Goal: Book appointment/travel/reservation

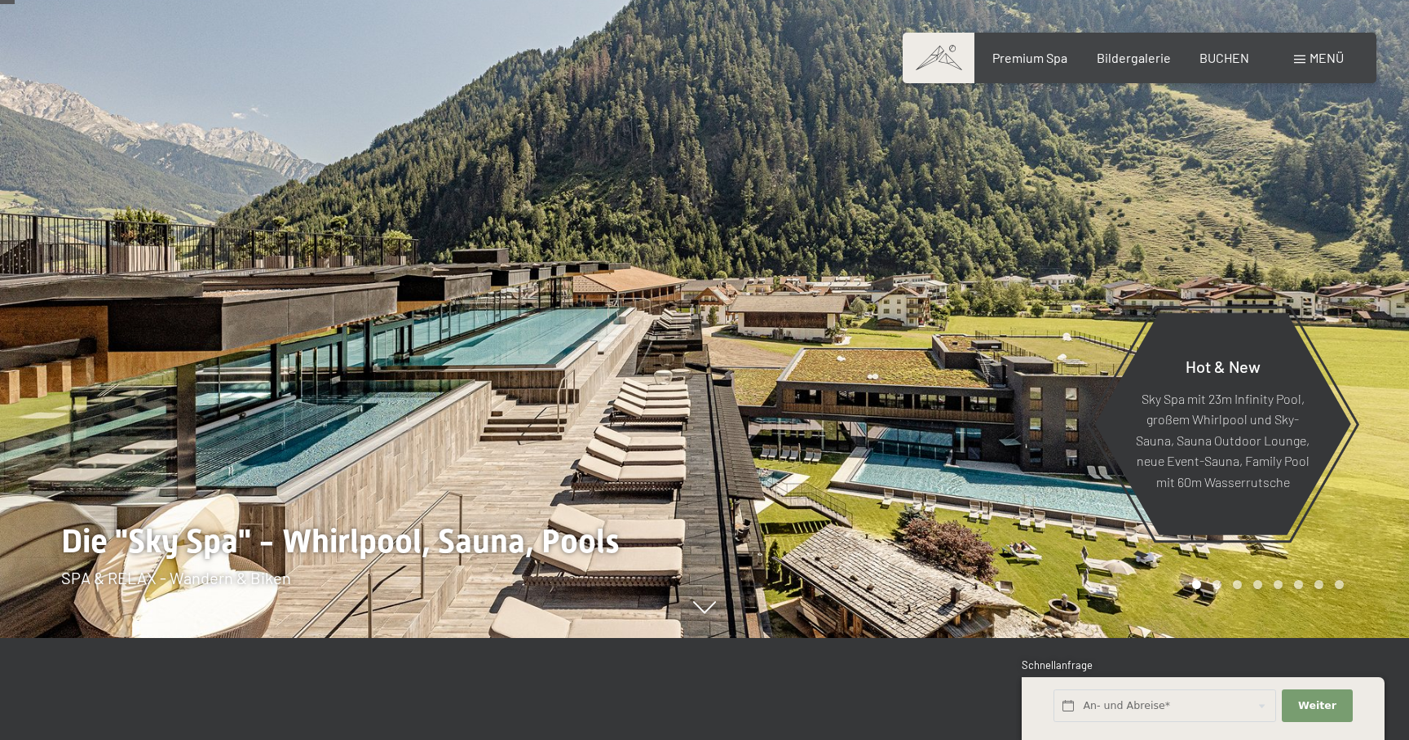
scroll to position [117, 0]
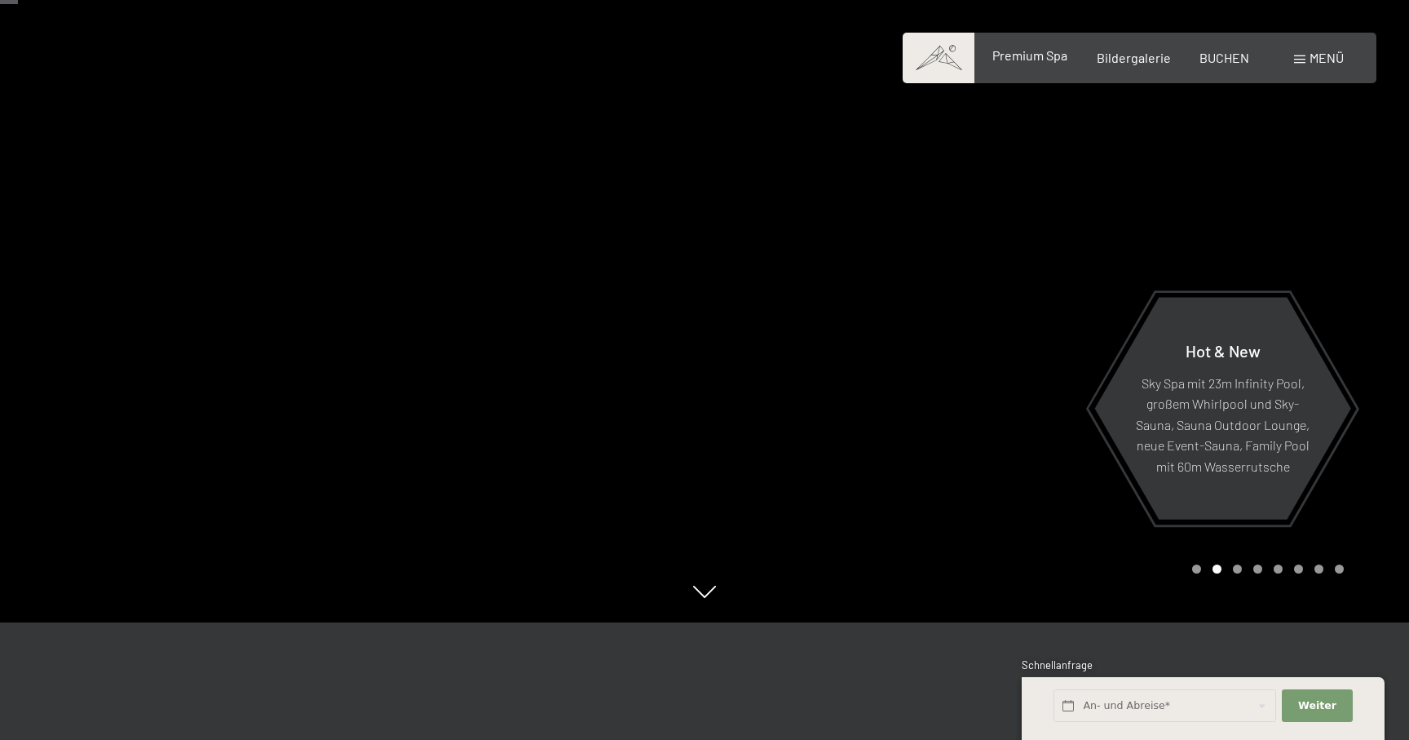
click at [1043, 64] on div "Premium Spa Bildergalerie BUCHEN" at bounding box center [1106, 58] width 342 height 18
click at [1232, 51] on span "BUCHEN" at bounding box center [1224, 54] width 50 height 15
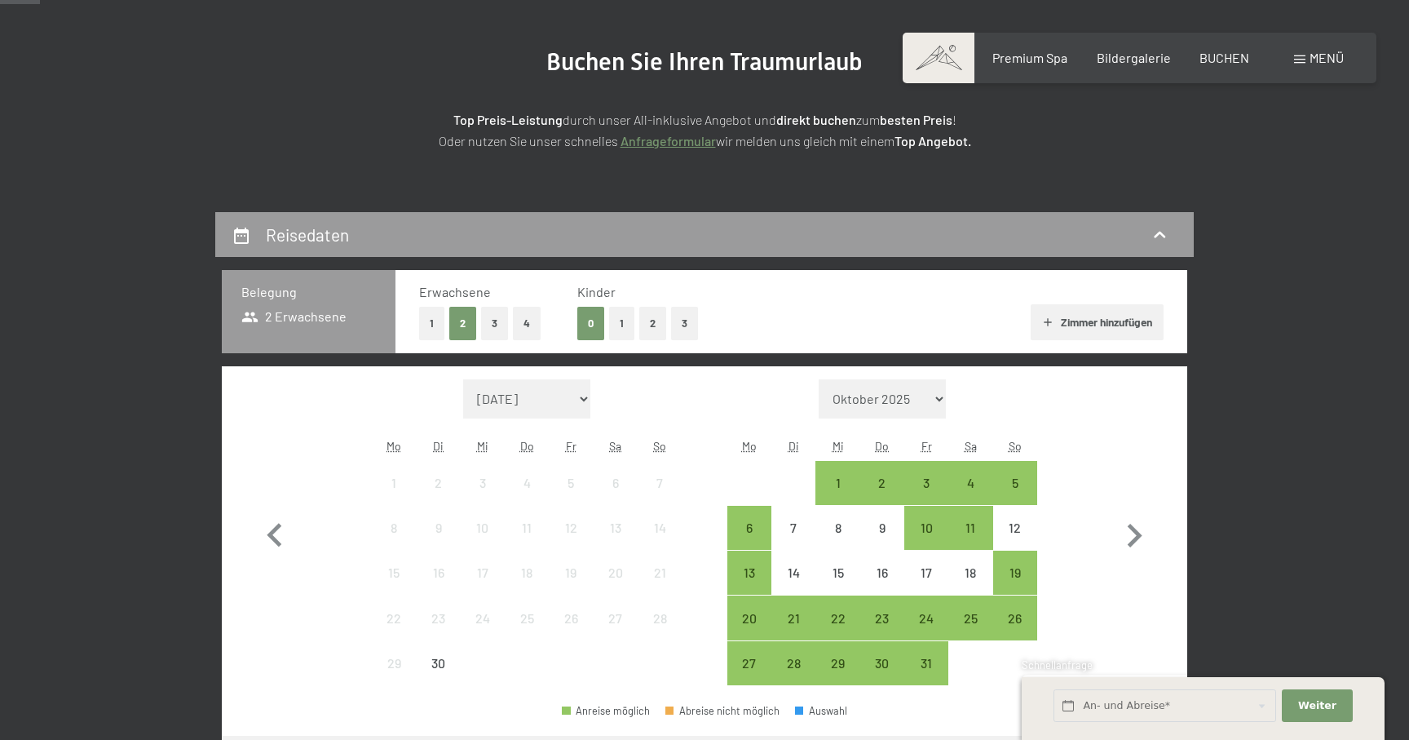
scroll to position [183, 0]
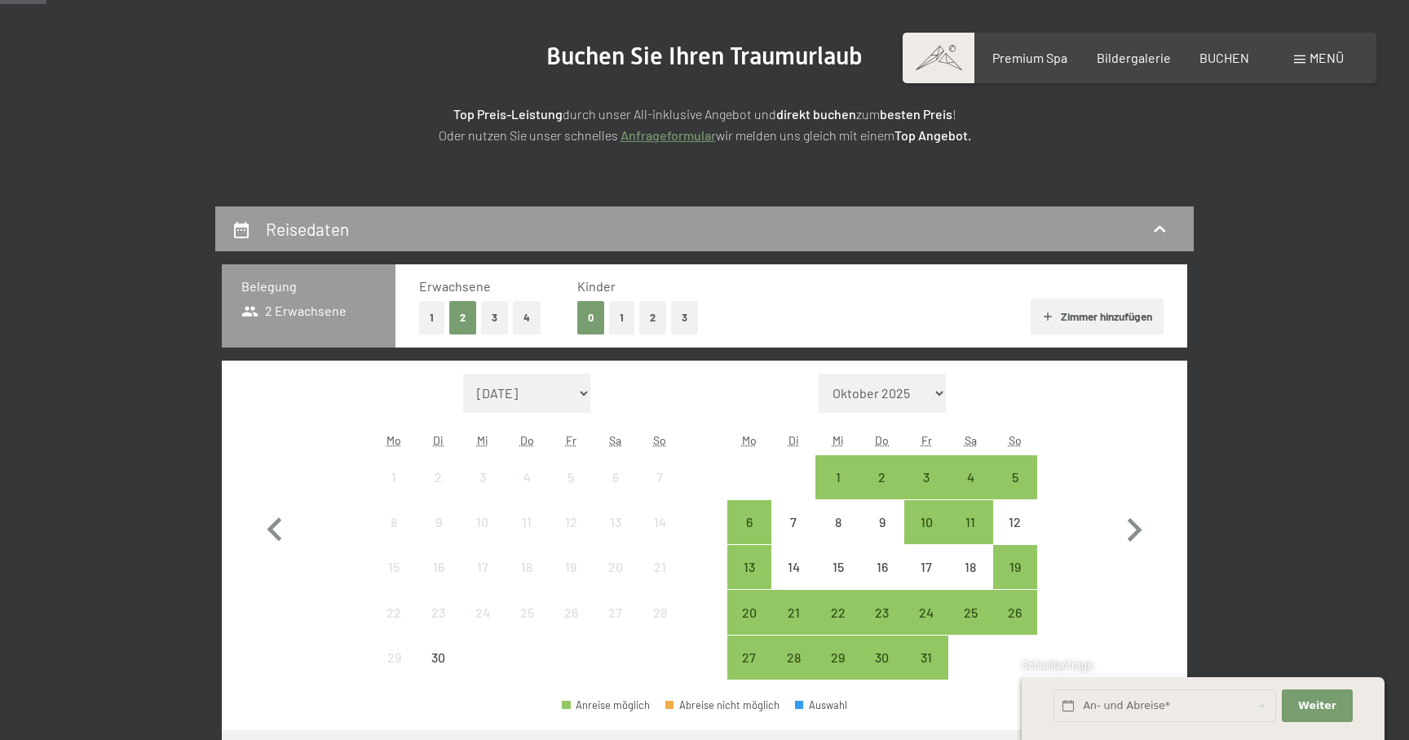
click at [656, 318] on button "2" at bounding box center [652, 317] width 27 height 33
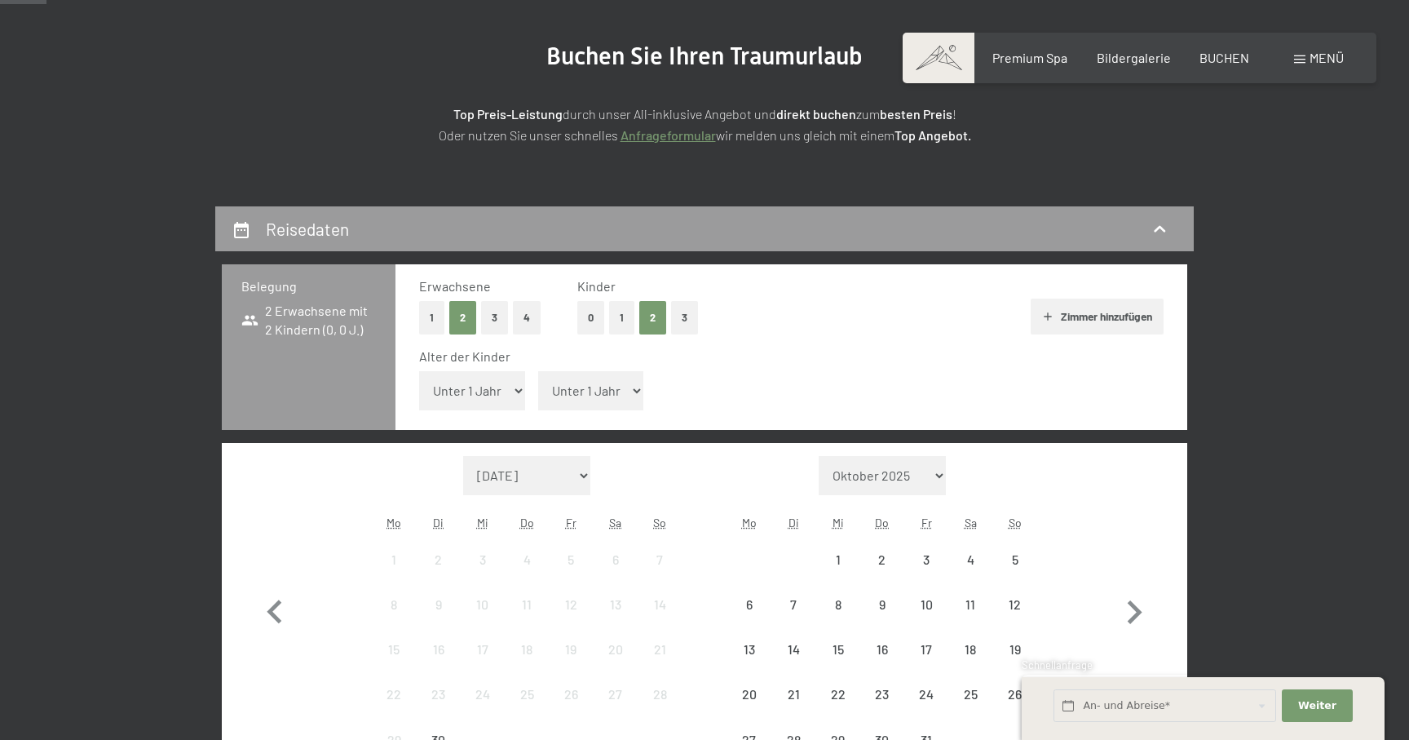
click at [510, 388] on select "Unter 1 Jahr 1 Jahr 2 Jahre 3 Jahre 4 Jahre 5 Jahre 6 Jahre 7 Jahre 8 Jahre 9 J…" at bounding box center [472, 390] width 106 height 39
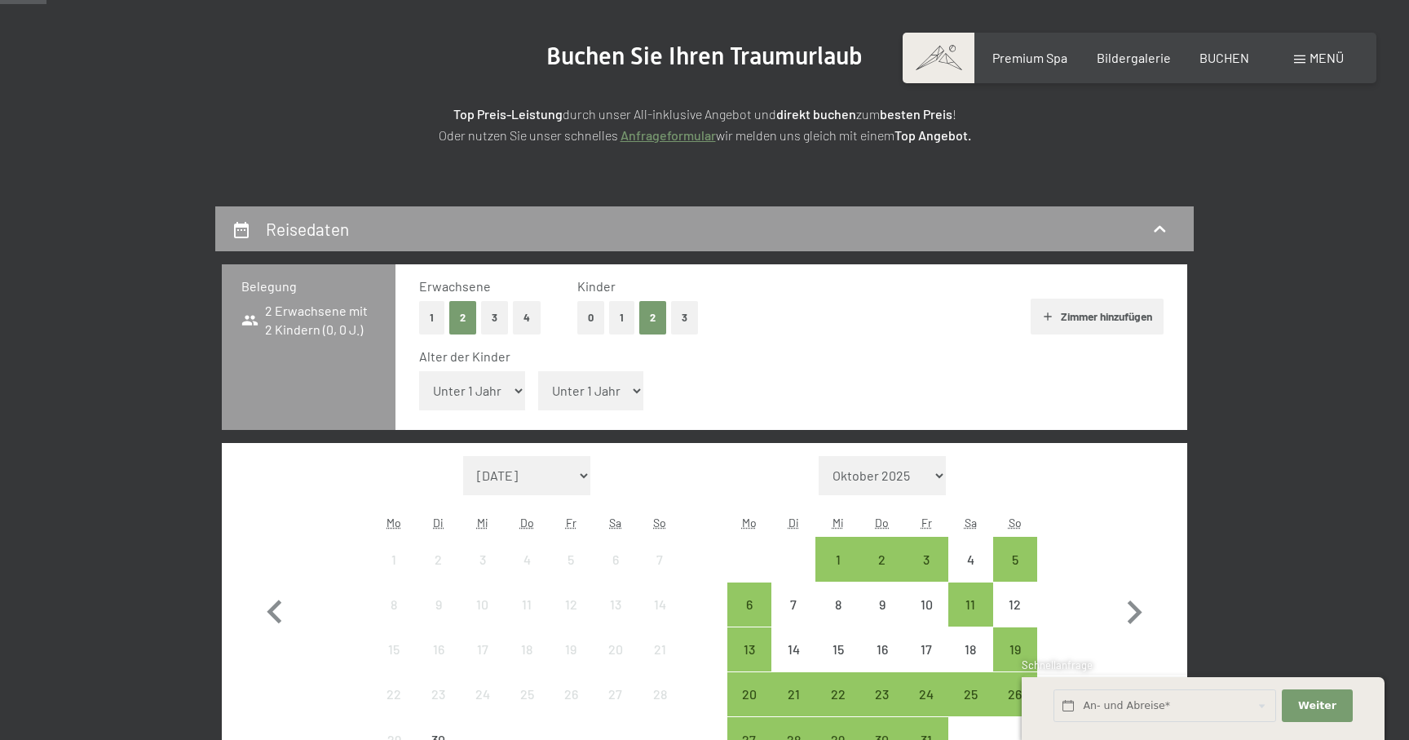
select select "8"
click at [419, 371] on select "Unter 1 Jahr 1 Jahr 2 Jahre 3 Jahre 4 Jahre 5 Jahre 6 Jahre 7 Jahre 8 Jahre 9 J…" at bounding box center [472, 390] width 106 height 39
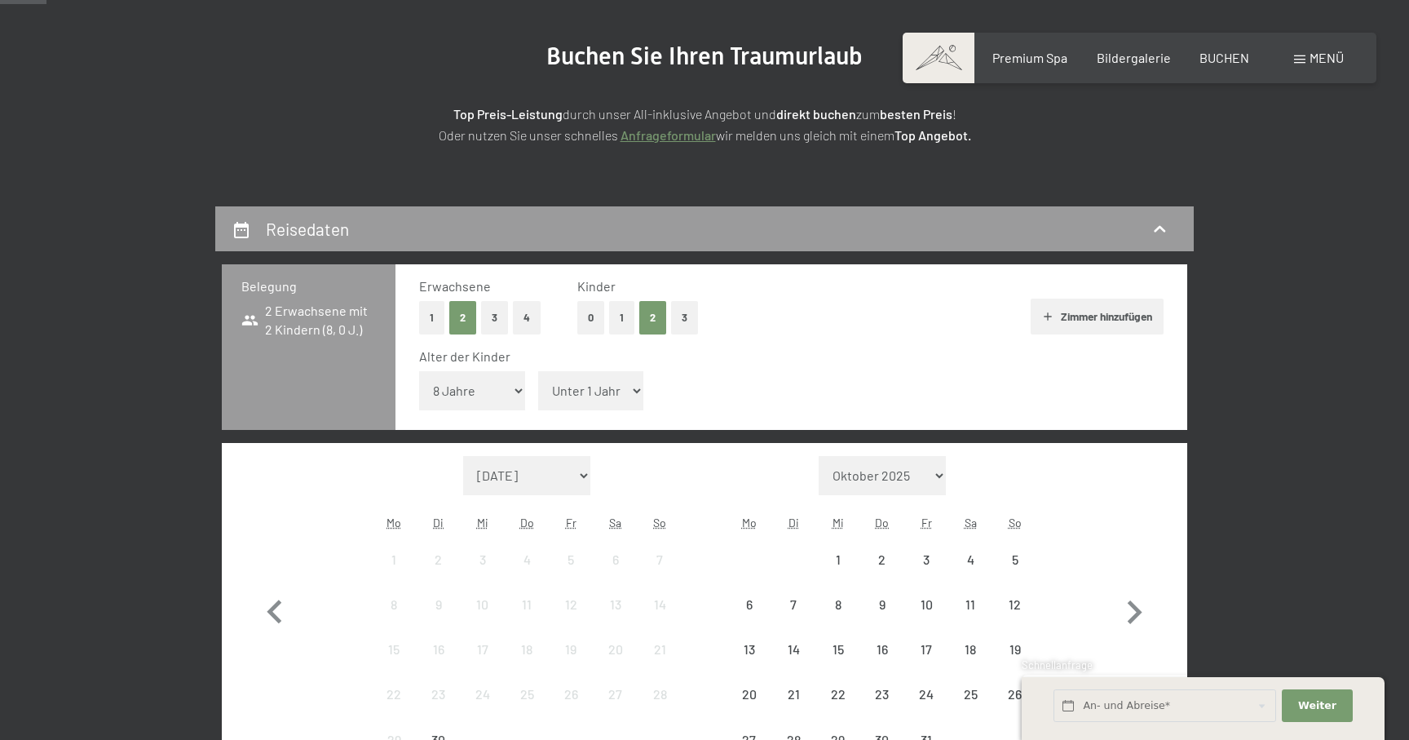
click at [599, 390] on select "Unter 1 Jahr 1 Jahr 2 Jahre 3 Jahre 4 Jahre 5 Jahre 6 Jahre 7 Jahre 8 Jahre 9 J…" at bounding box center [591, 390] width 106 height 39
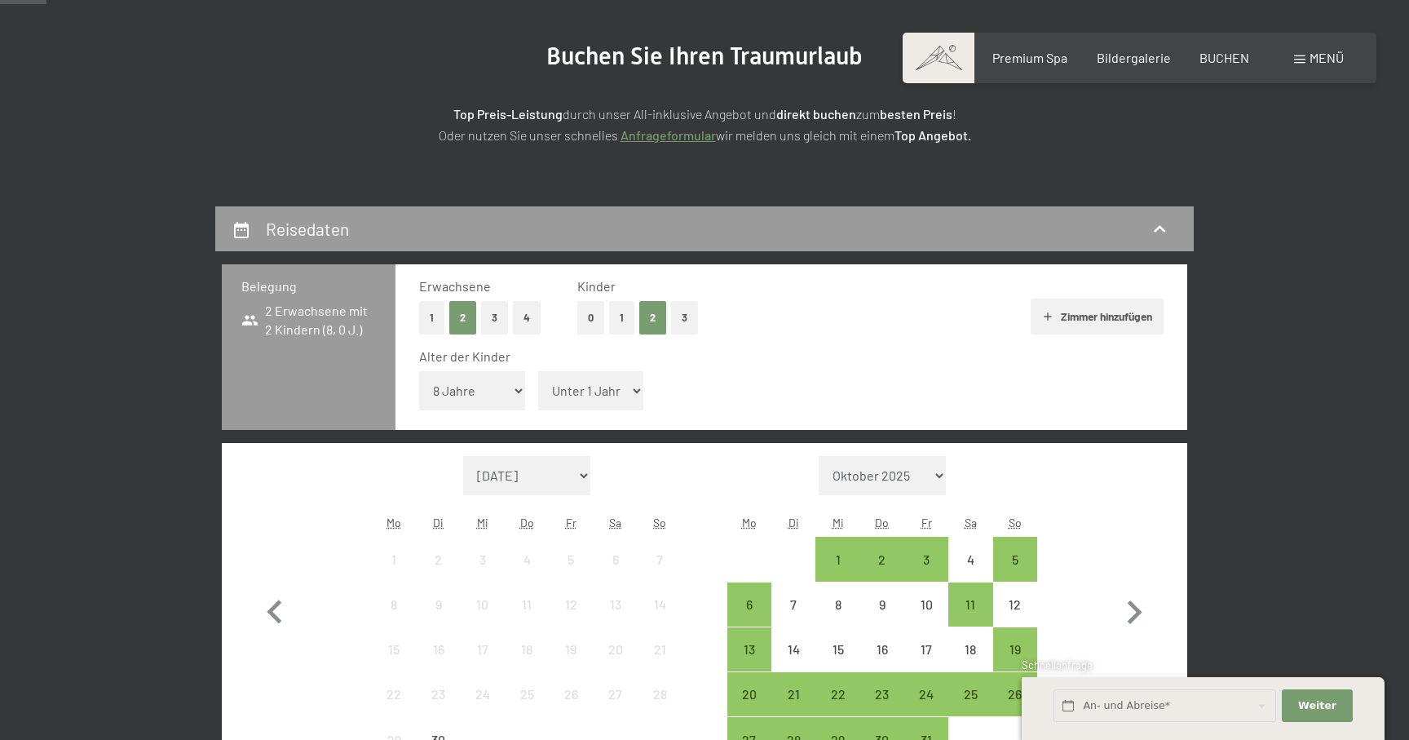
select select "14"
click at [538, 371] on select "Unter 1 Jahr 1 Jahr 2 Jahre 3 Jahre 4 Jahre 5 Jahre 6 Jahre 7 Jahre 8 Jahre 9 J…" at bounding box center [591, 390] width 106 height 39
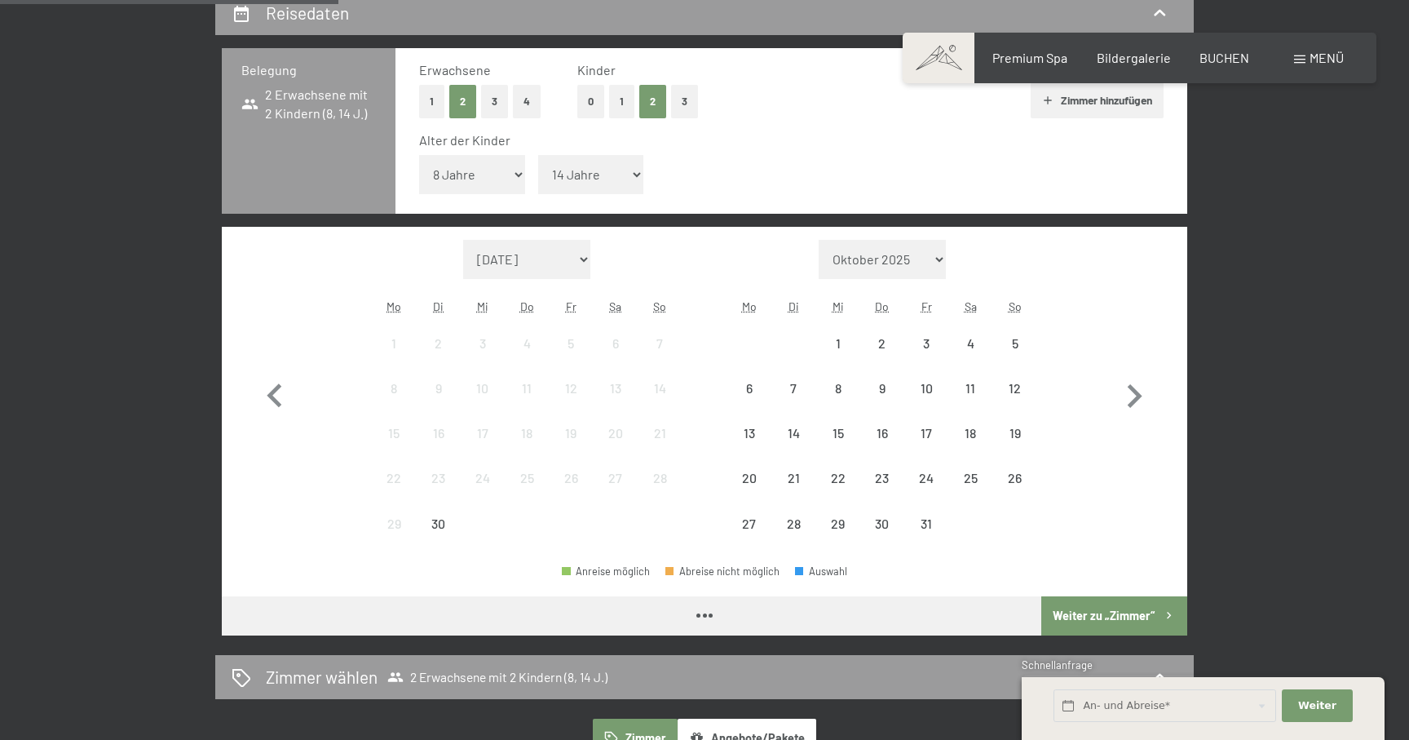
scroll to position [438, 0]
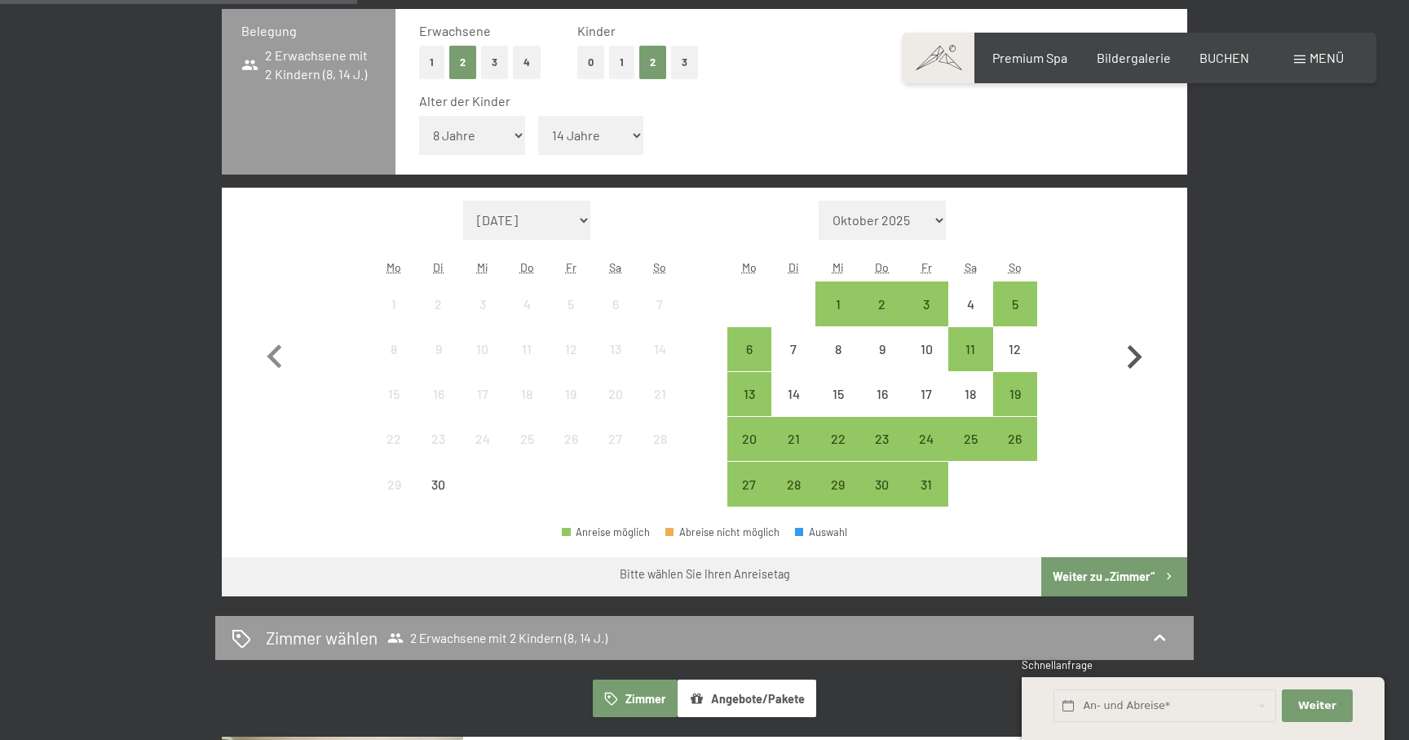
click at [1146, 355] on icon "button" at bounding box center [1134, 356] width 47 height 47
select select "2025-10-01"
select select "2025-11-01"
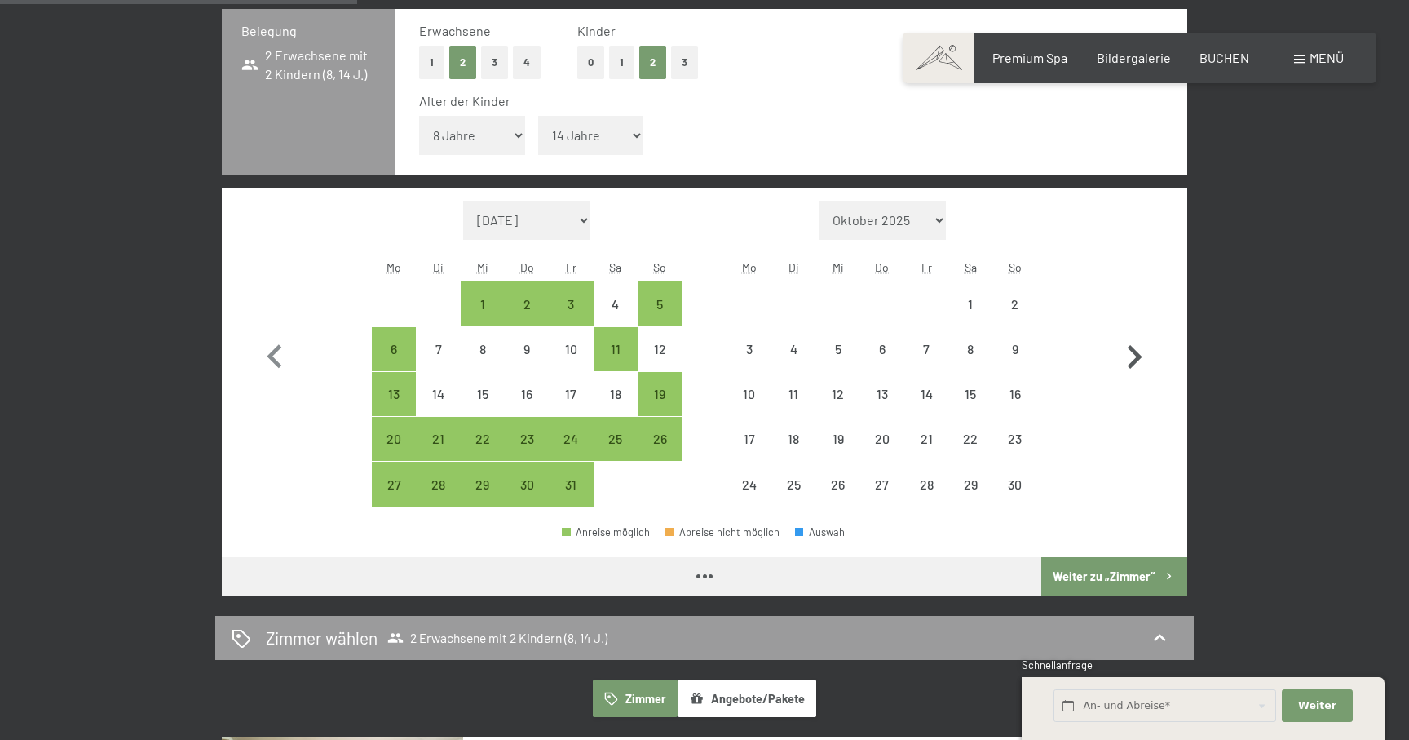
click at [1146, 355] on icon "button" at bounding box center [1134, 356] width 47 height 47
select select "2025-11-01"
select select "2025-12-01"
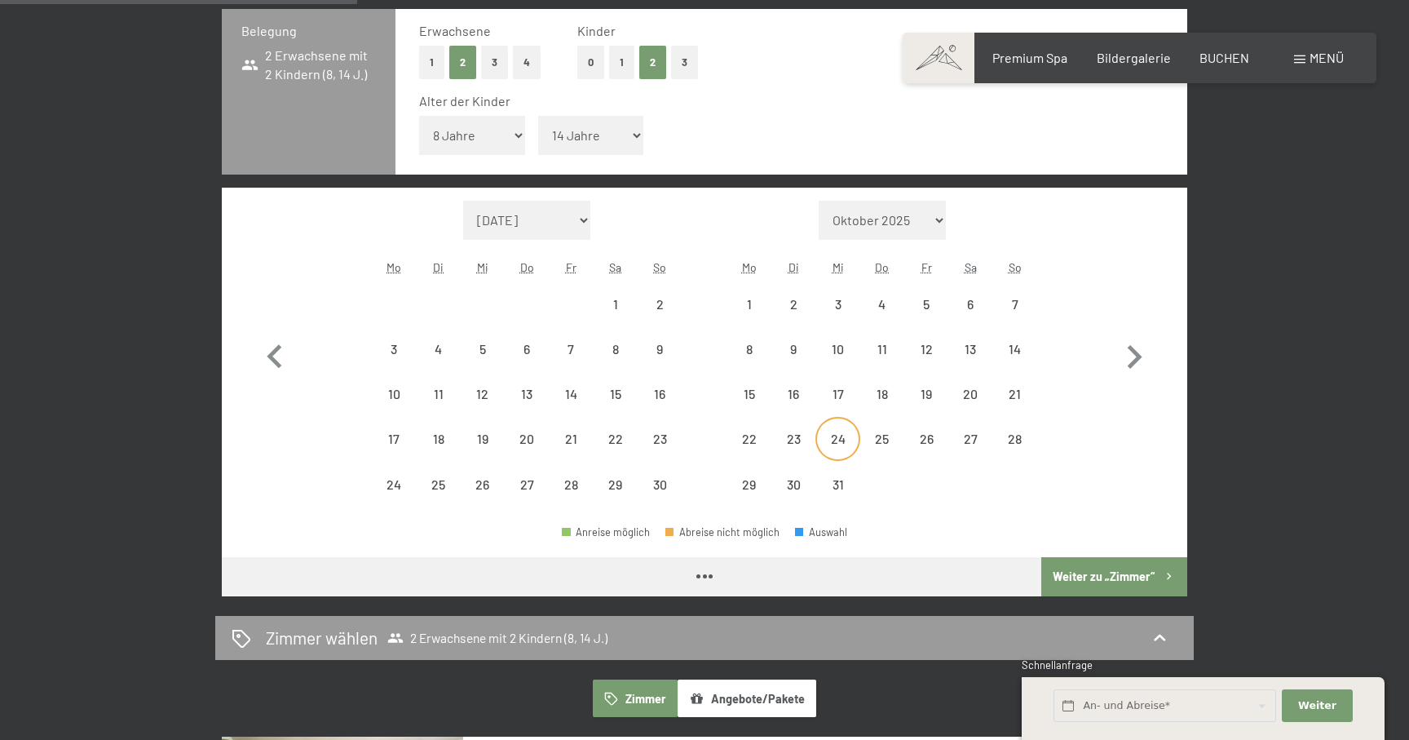
select select "2025-11-01"
select select "2025-12-01"
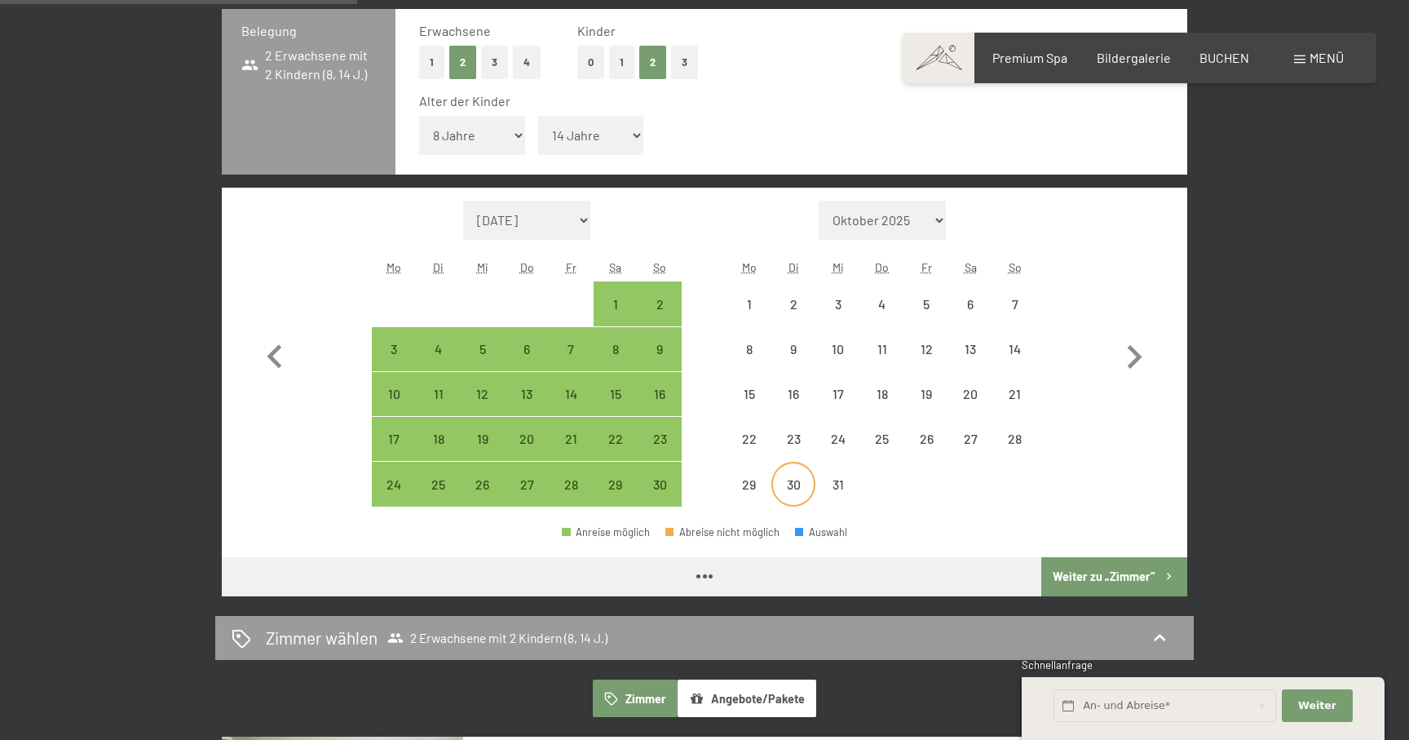
select select "2025-11-01"
select select "2025-12-01"
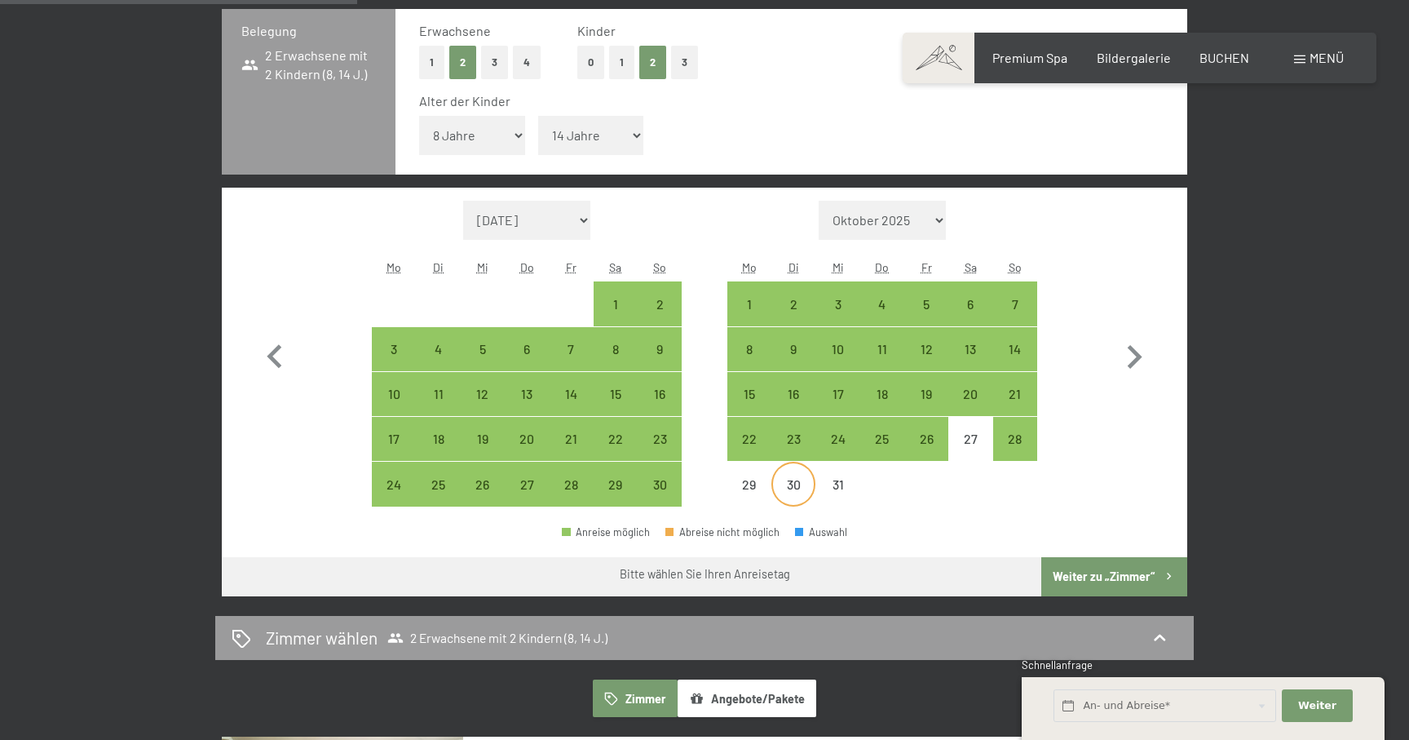
click at [790, 491] on div "30" at bounding box center [793, 498] width 41 height 41
select select "2025-11-01"
select select "2025-12-01"
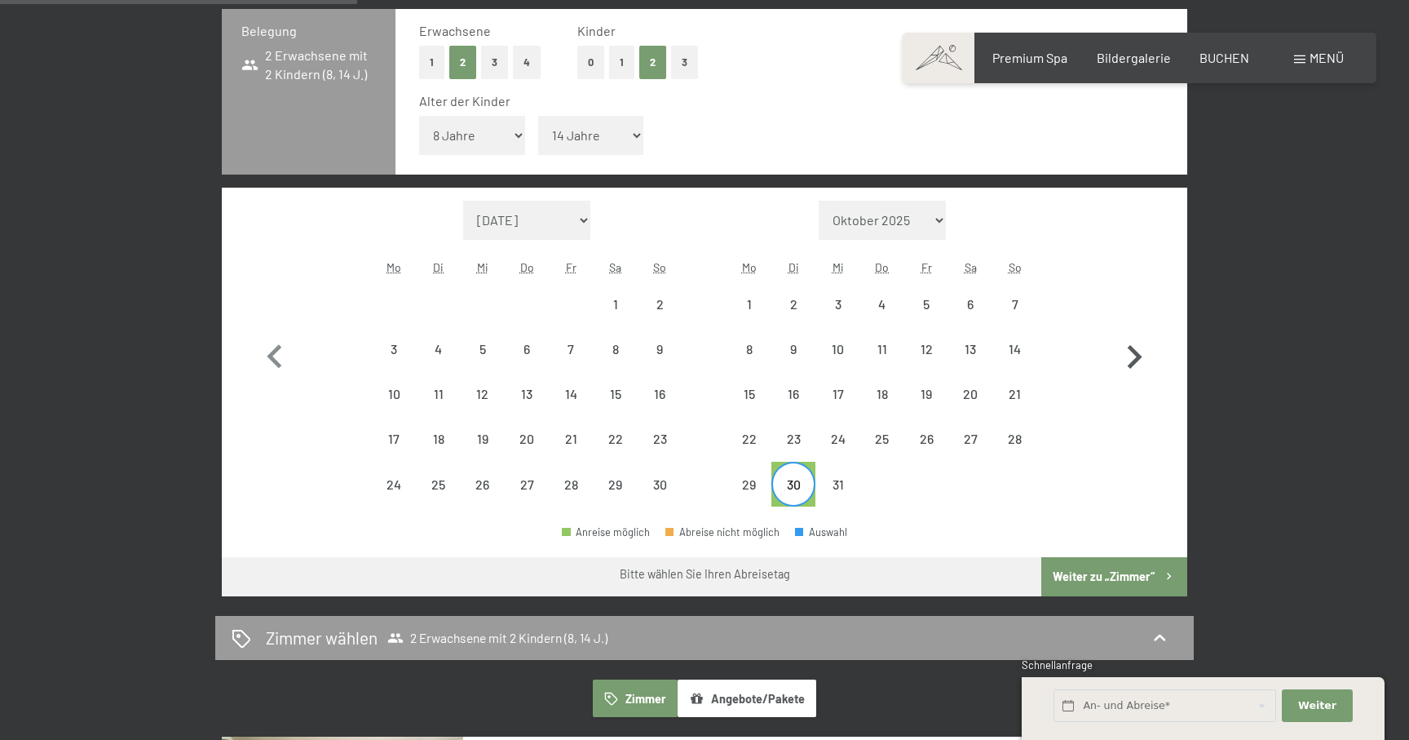
click at [1137, 348] on icon "button" at bounding box center [1134, 356] width 47 height 47
select select "2025-12-01"
select select "2026-01-01"
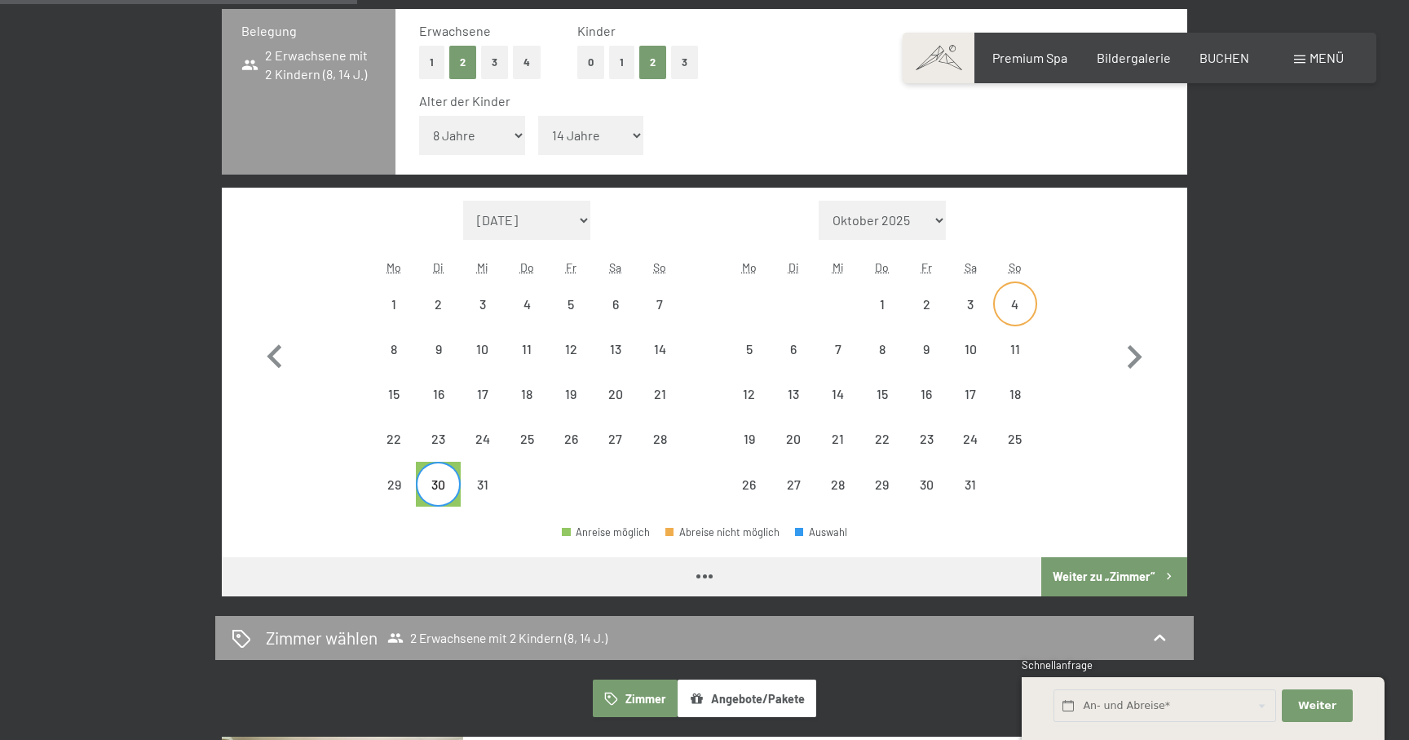
click at [1018, 297] on div "4" at bounding box center [1015, 303] width 41 height 41
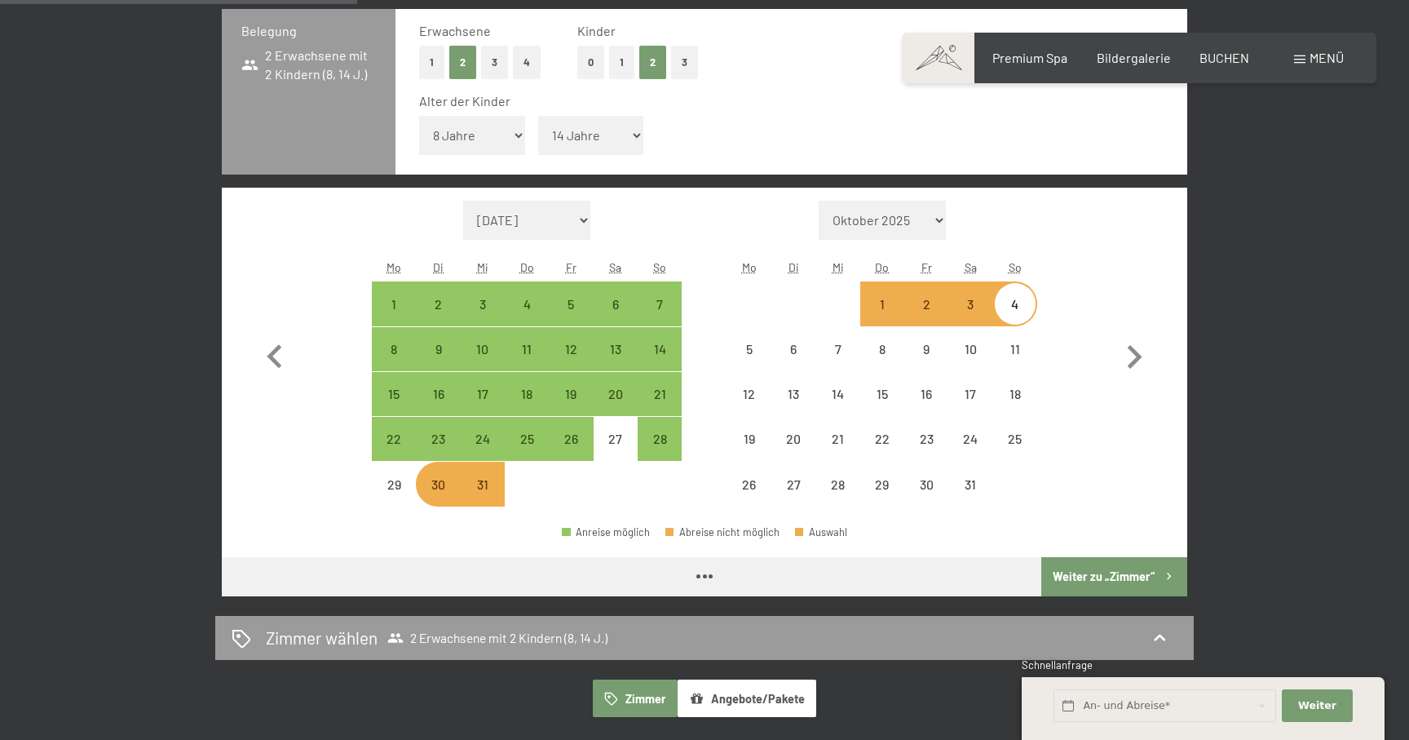
select select "2025-12-01"
select select "2026-01-01"
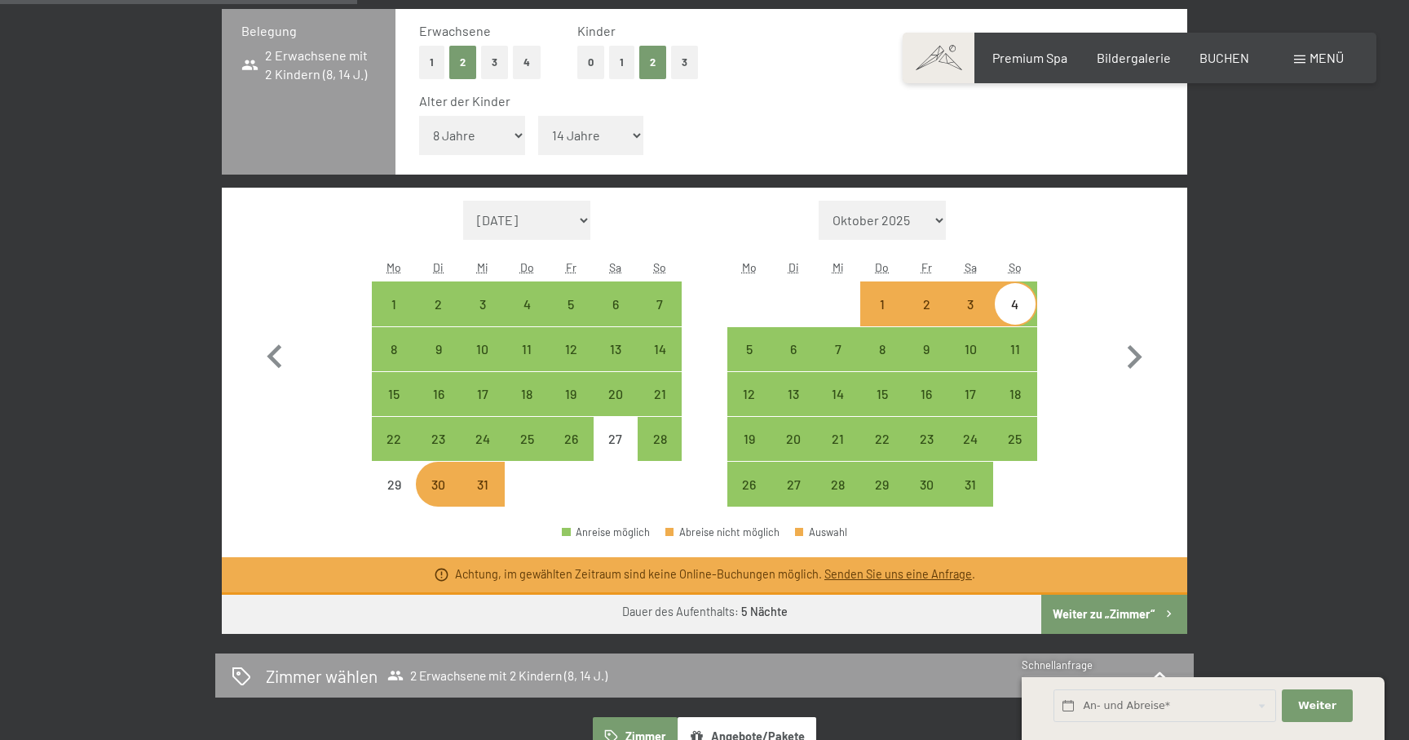
click at [892, 576] on link "Senden Sie uns eine Anfrage" at bounding box center [898, 574] width 148 height 14
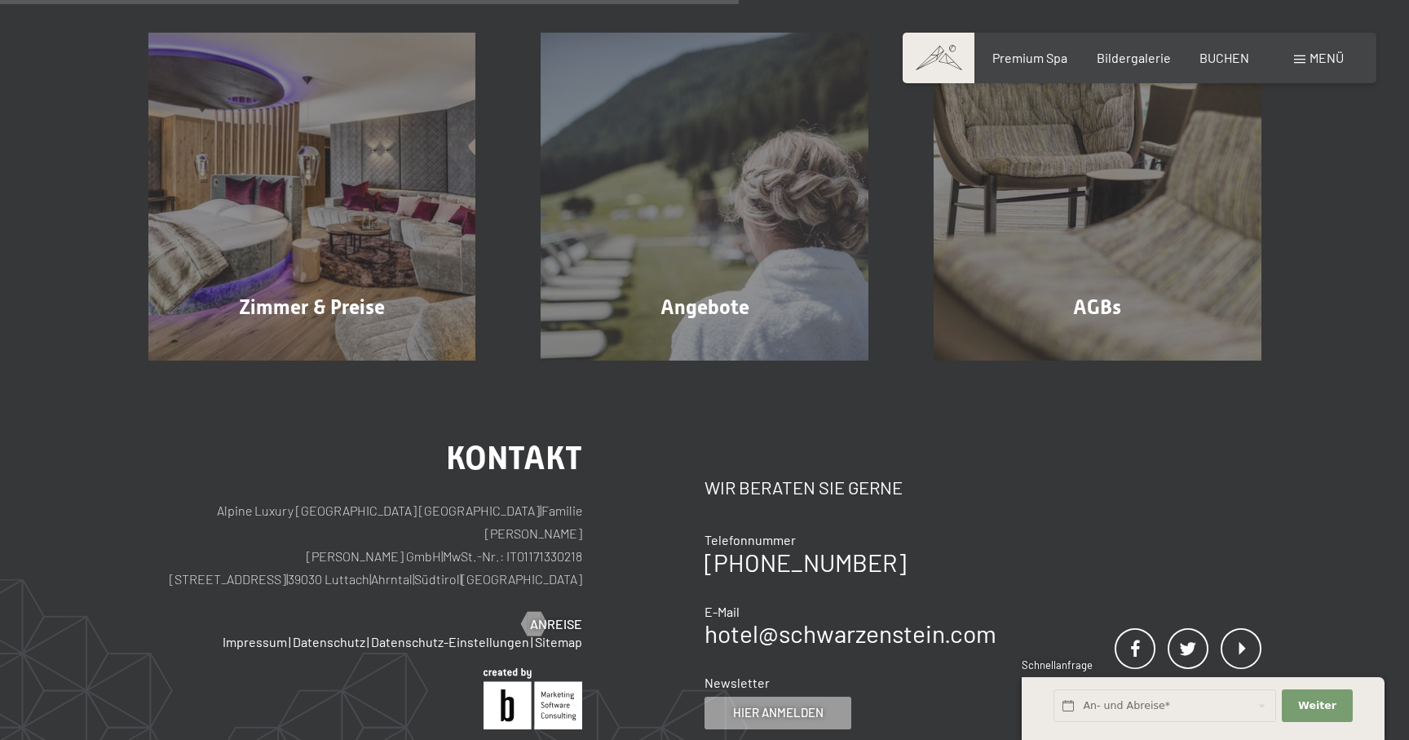
scroll to position [389, 0]
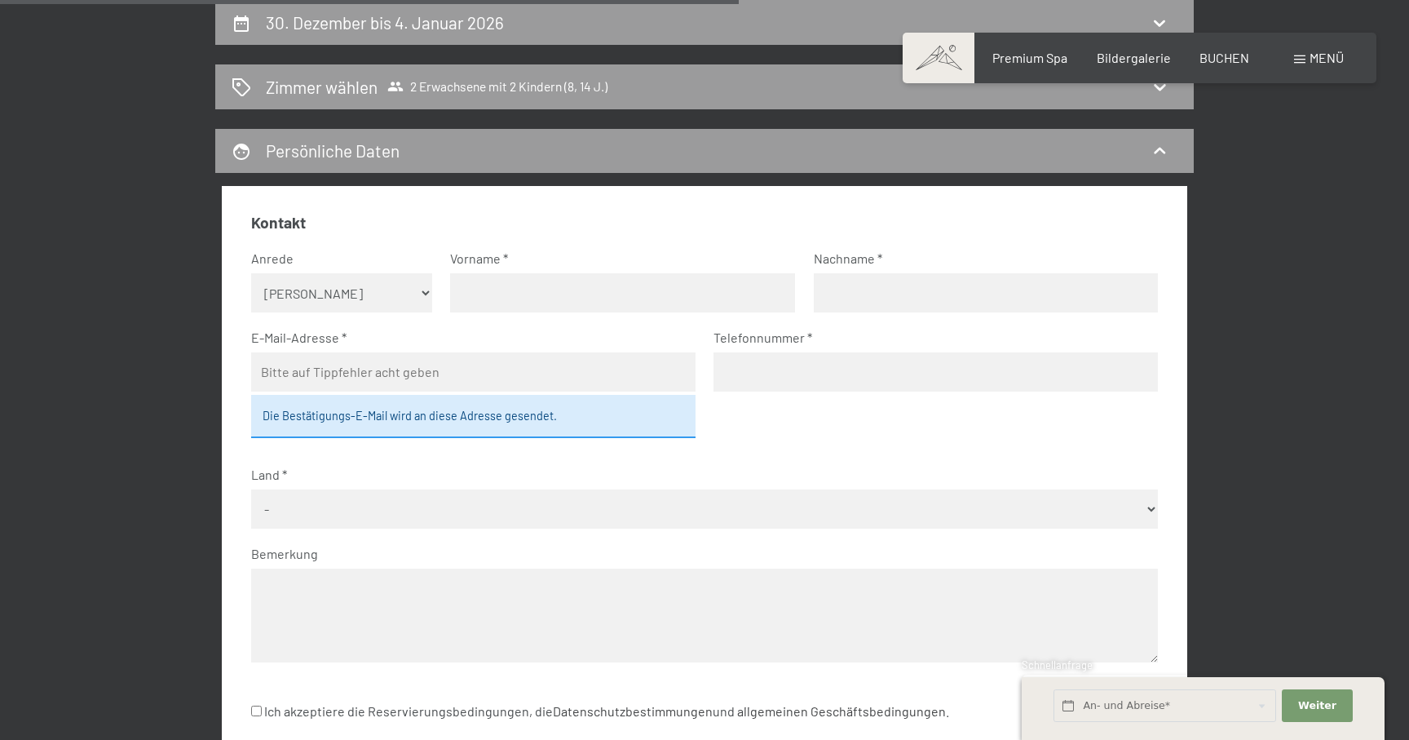
click at [373, 293] on select "Keine Angabe Frau Herr" at bounding box center [342, 292] width 182 height 39
select select "f"
click at [251, 273] on select "Keine Angabe Frau Herr" at bounding box center [342, 292] width 182 height 39
click at [488, 296] on input "text" at bounding box center [622, 292] width 345 height 39
type input "Anne"
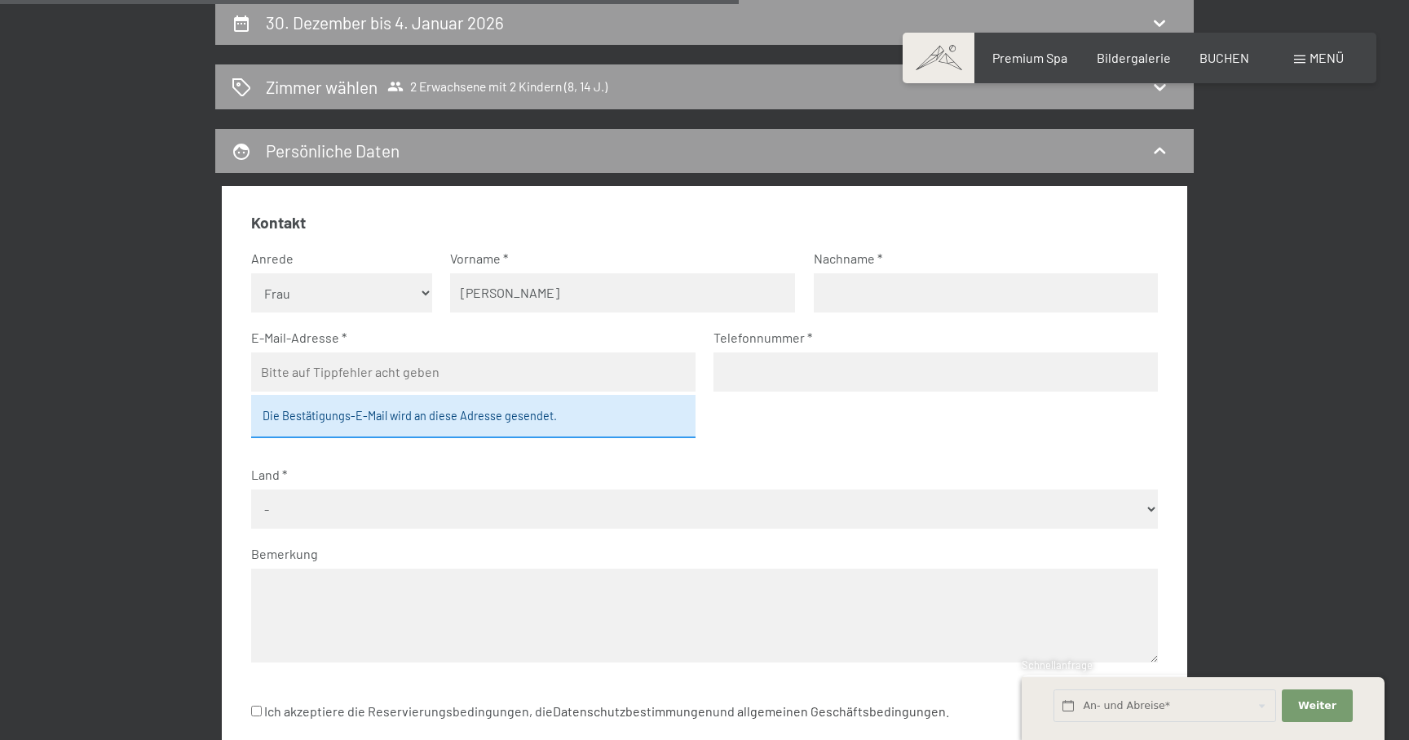
type input "Heuschkel"
type input "anne.heuschkel@gmx.net"
select select "DEU"
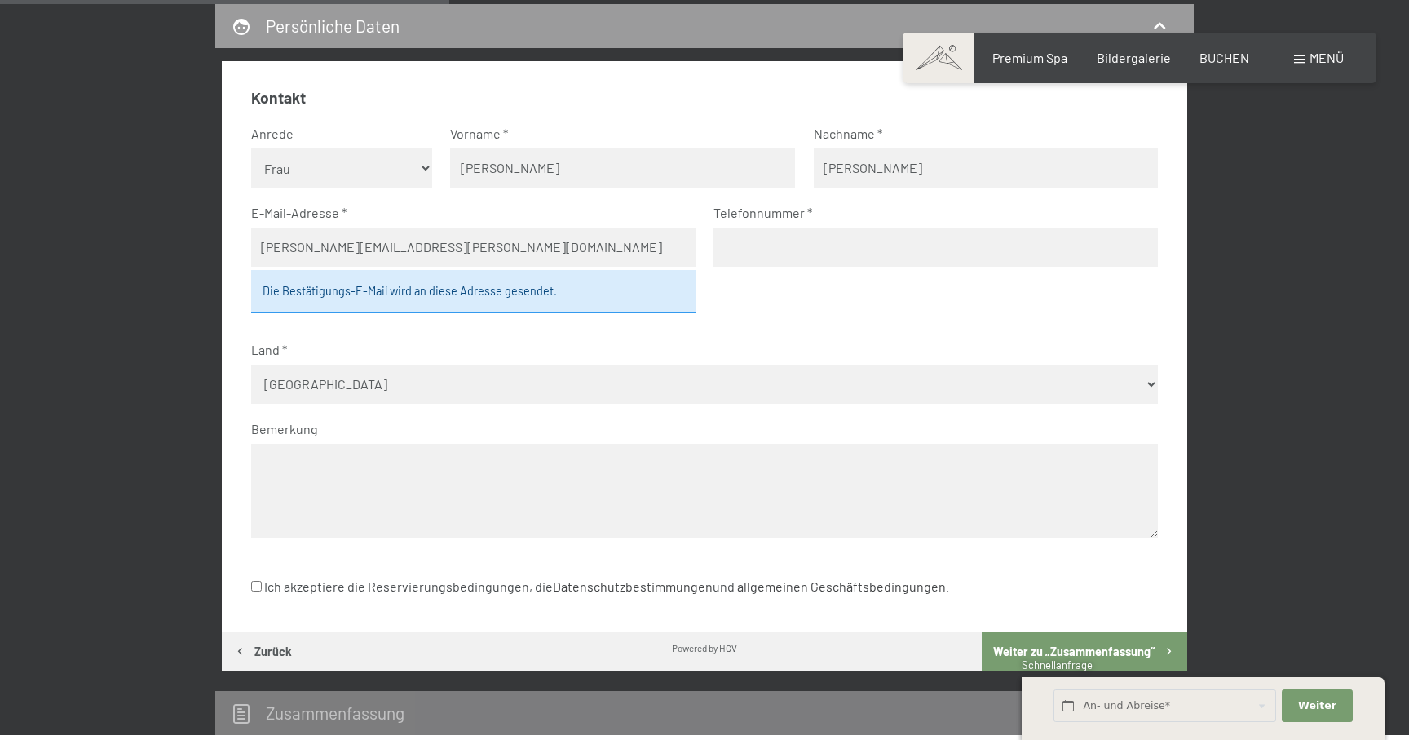
scroll to position [517, 0]
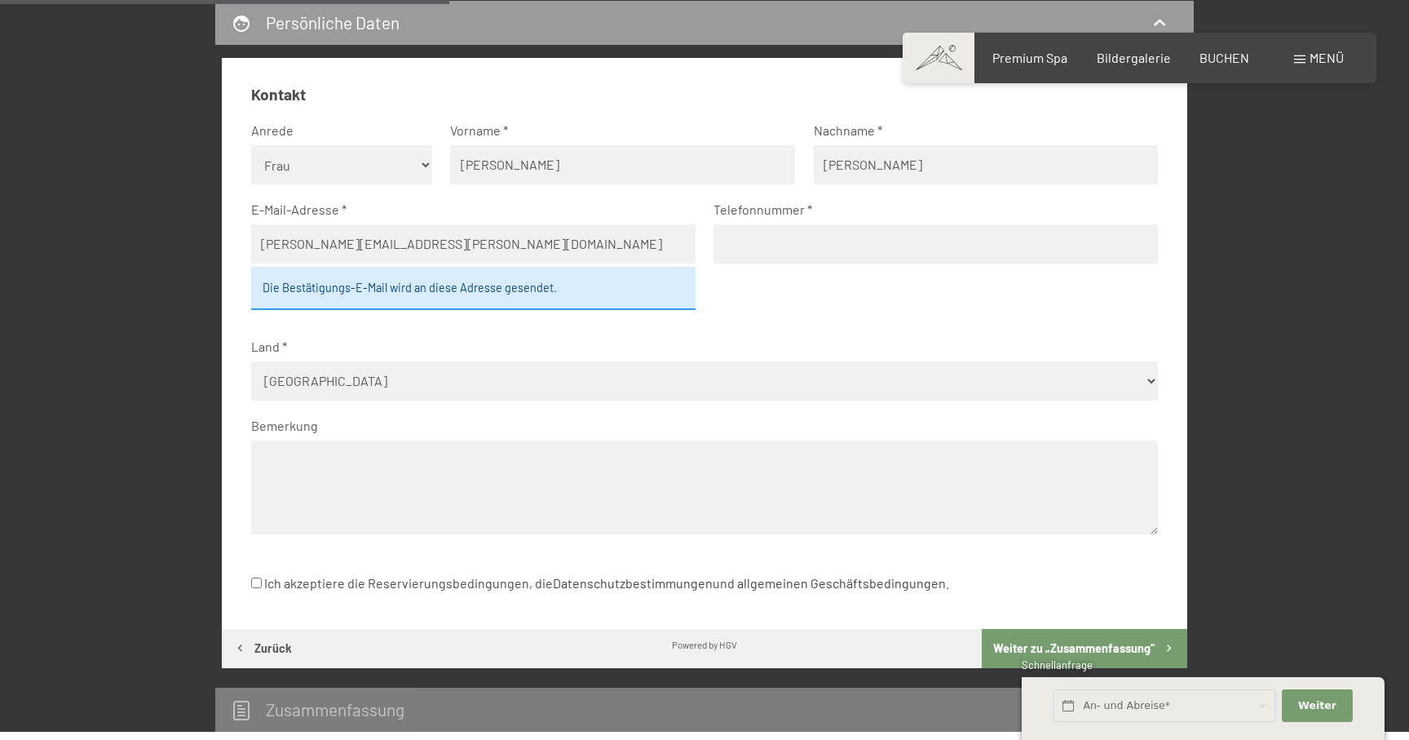
click at [258, 584] on input "Ich akzeptiere die Reservierungsbedingungen, die Datenschutzbestimmungen und al…" at bounding box center [256, 582] width 11 height 11
checkbox input "true"
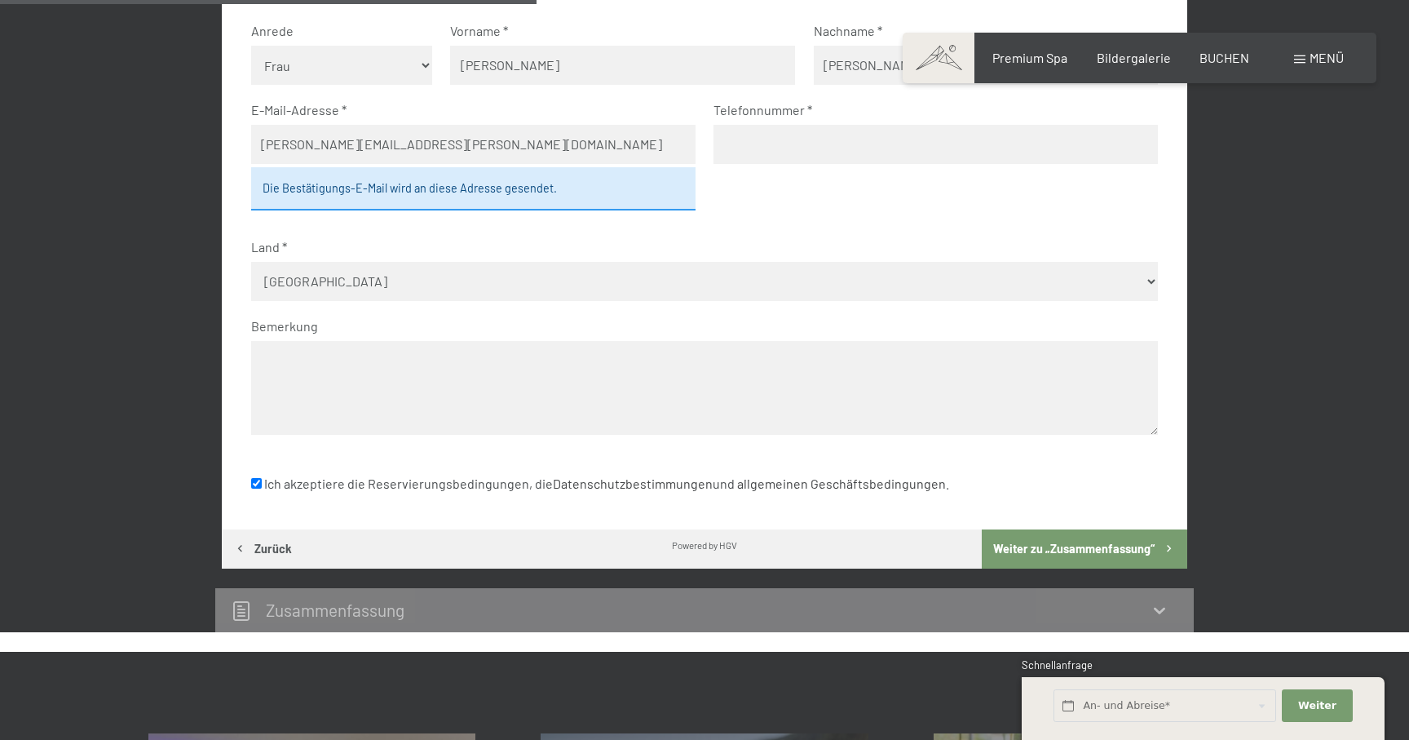
click at [1071, 539] on button "Weiter zu „Zusammen­fassung“" at bounding box center [1084, 548] width 205 height 39
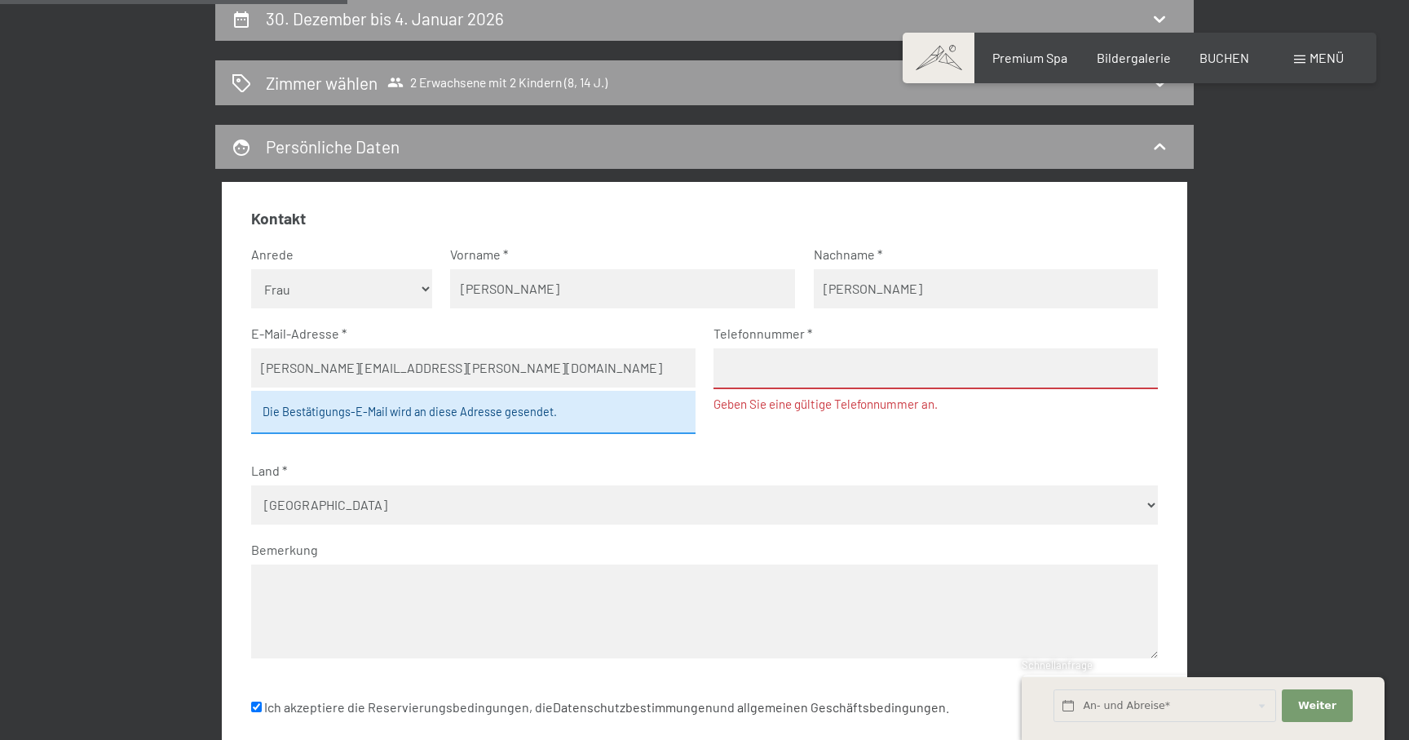
scroll to position [391, 0]
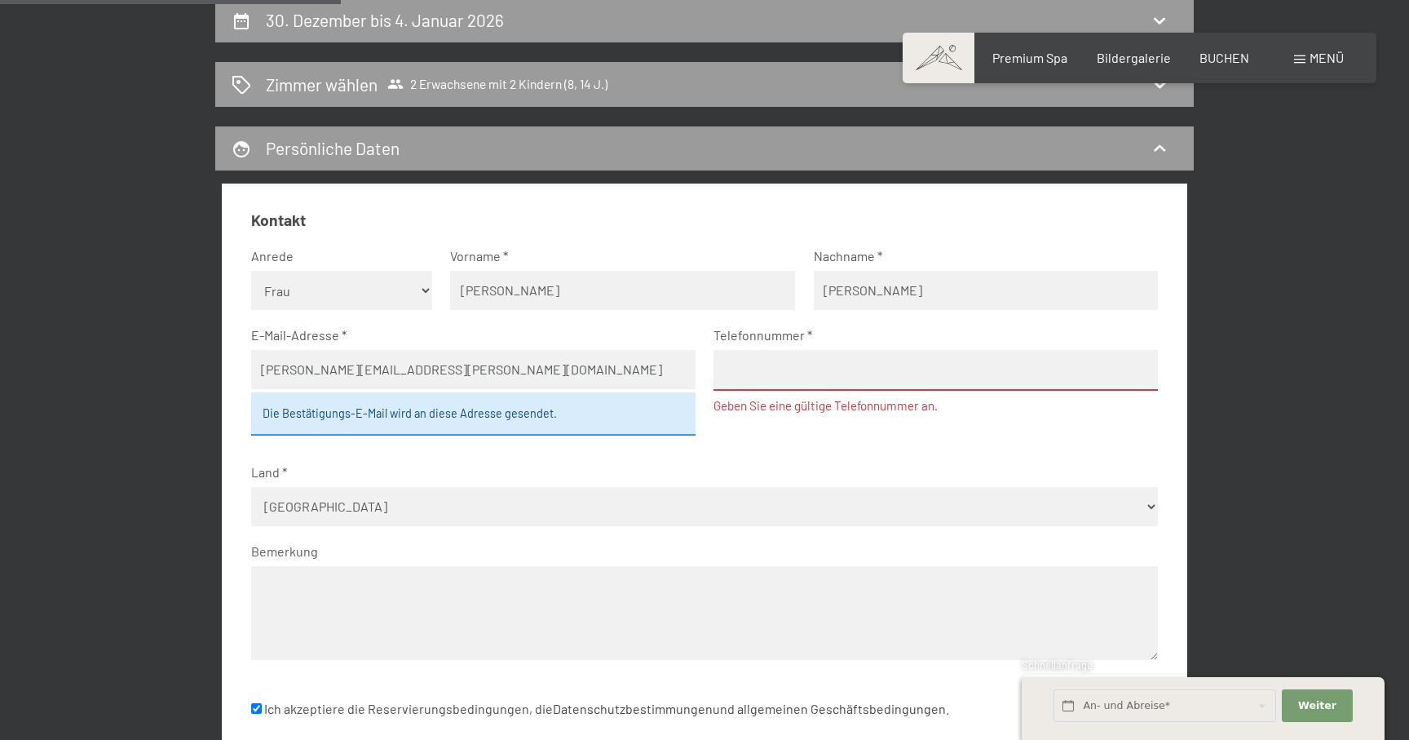
click at [846, 376] on input "tel" at bounding box center [935, 370] width 444 height 41
type input "017621226872"
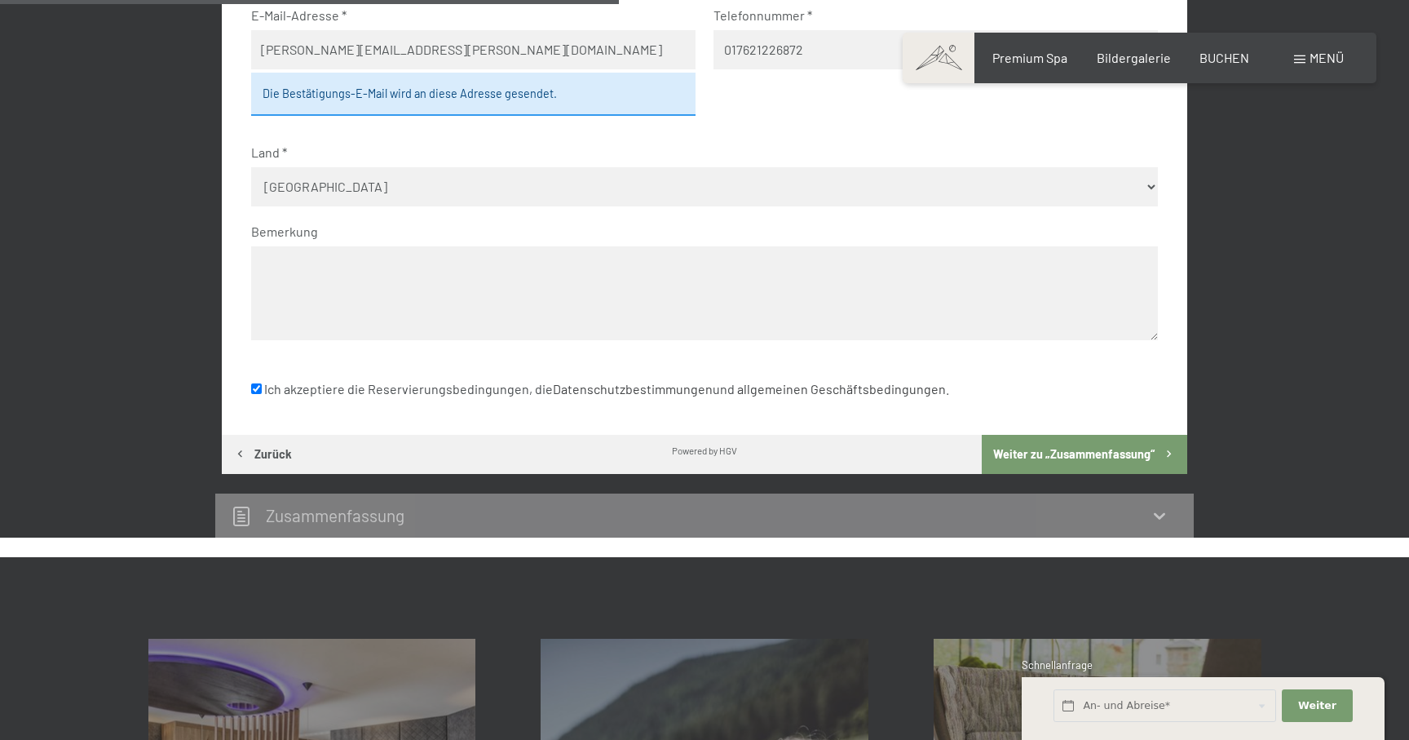
click at [1099, 448] on button "Weiter zu „Zusammen­fassung“" at bounding box center [1084, 454] width 205 height 39
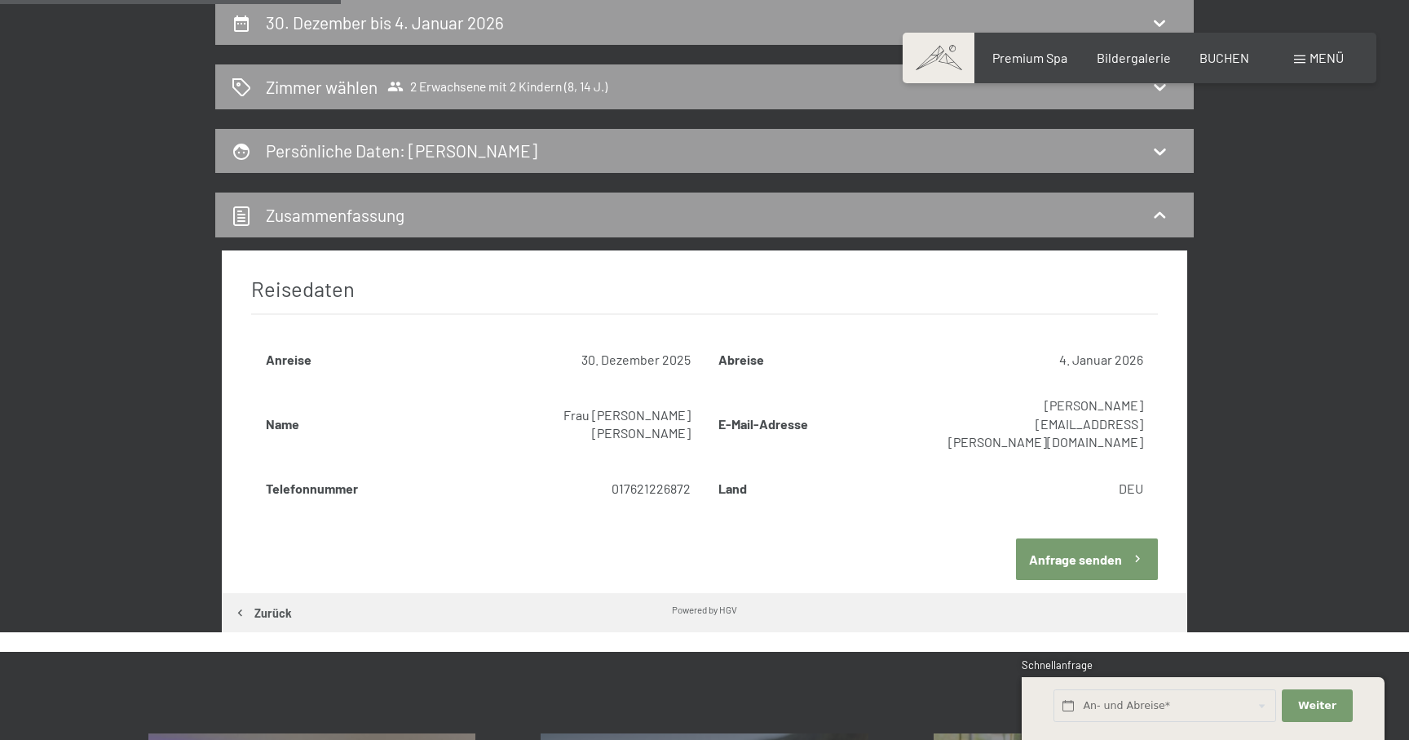
click at [1060, 538] on button "Anfrage senden" at bounding box center [1087, 559] width 142 height 42
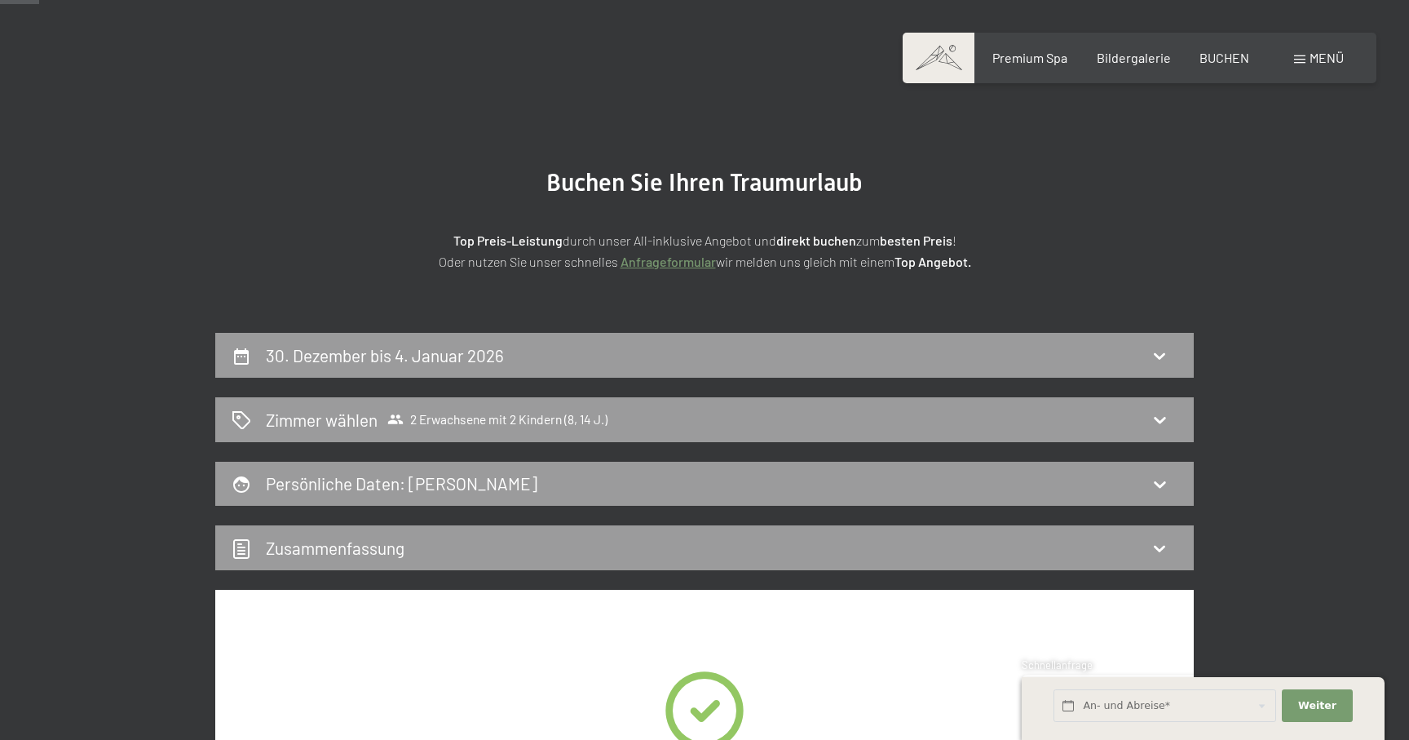
scroll to position [0, 0]
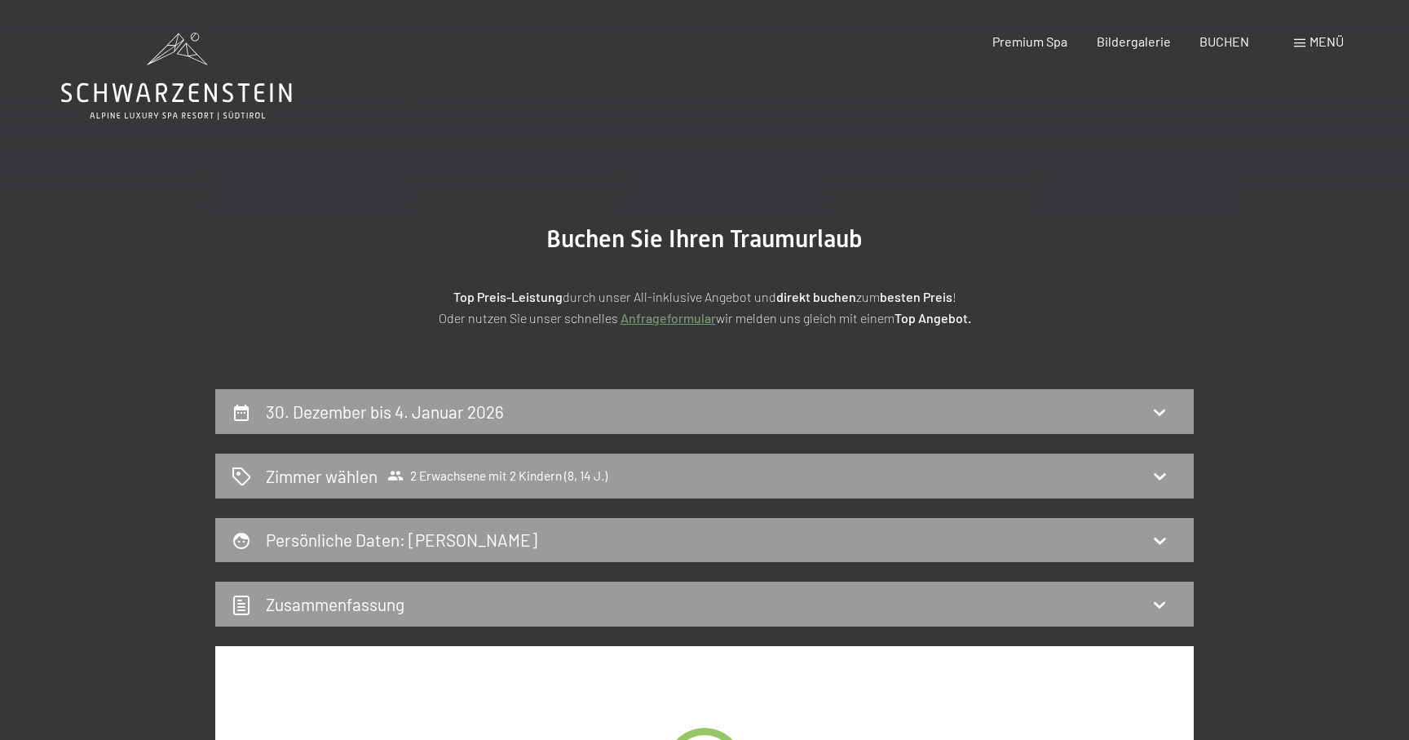
click at [1322, 33] on span "Menü" at bounding box center [1326, 40] width 34 height 15
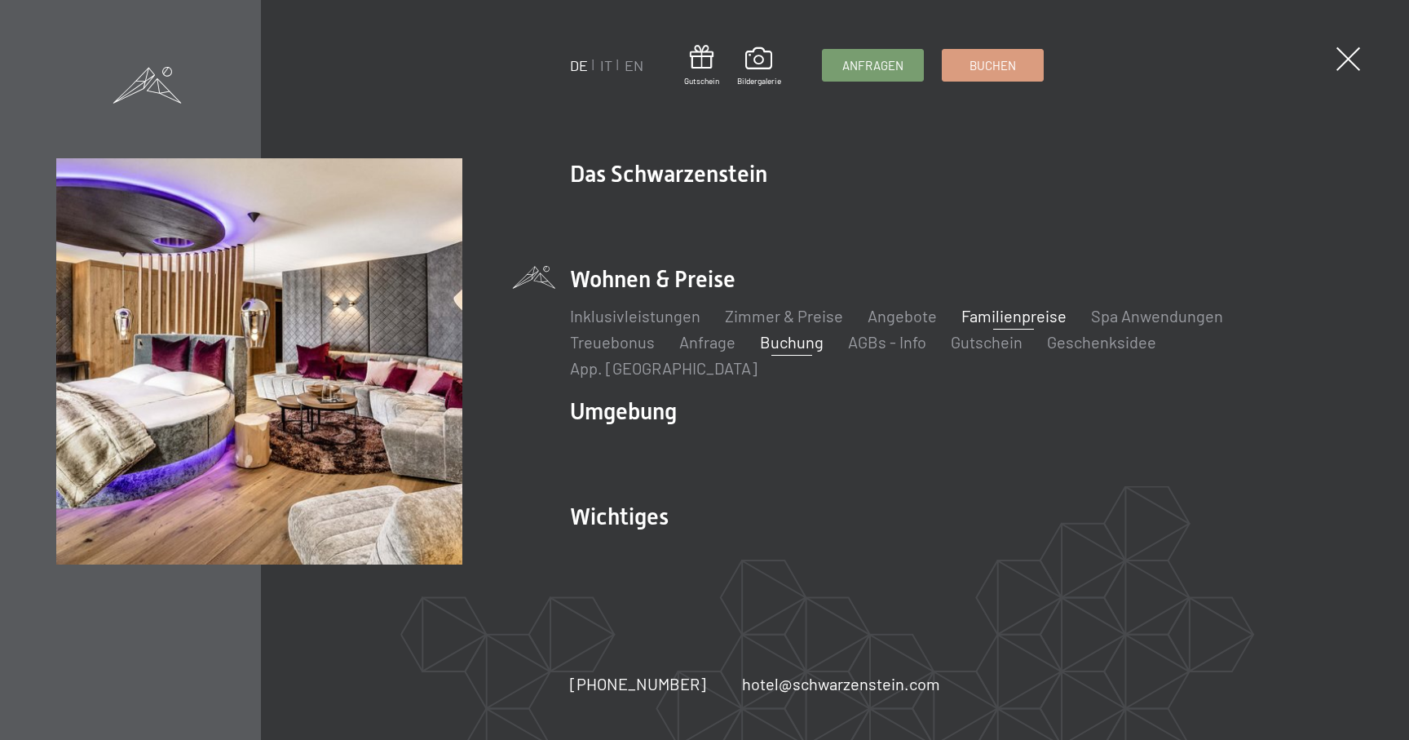
click at [1003, 320] on link "Familienpreise" at bounding box center [1013, 316] width 105 height 20
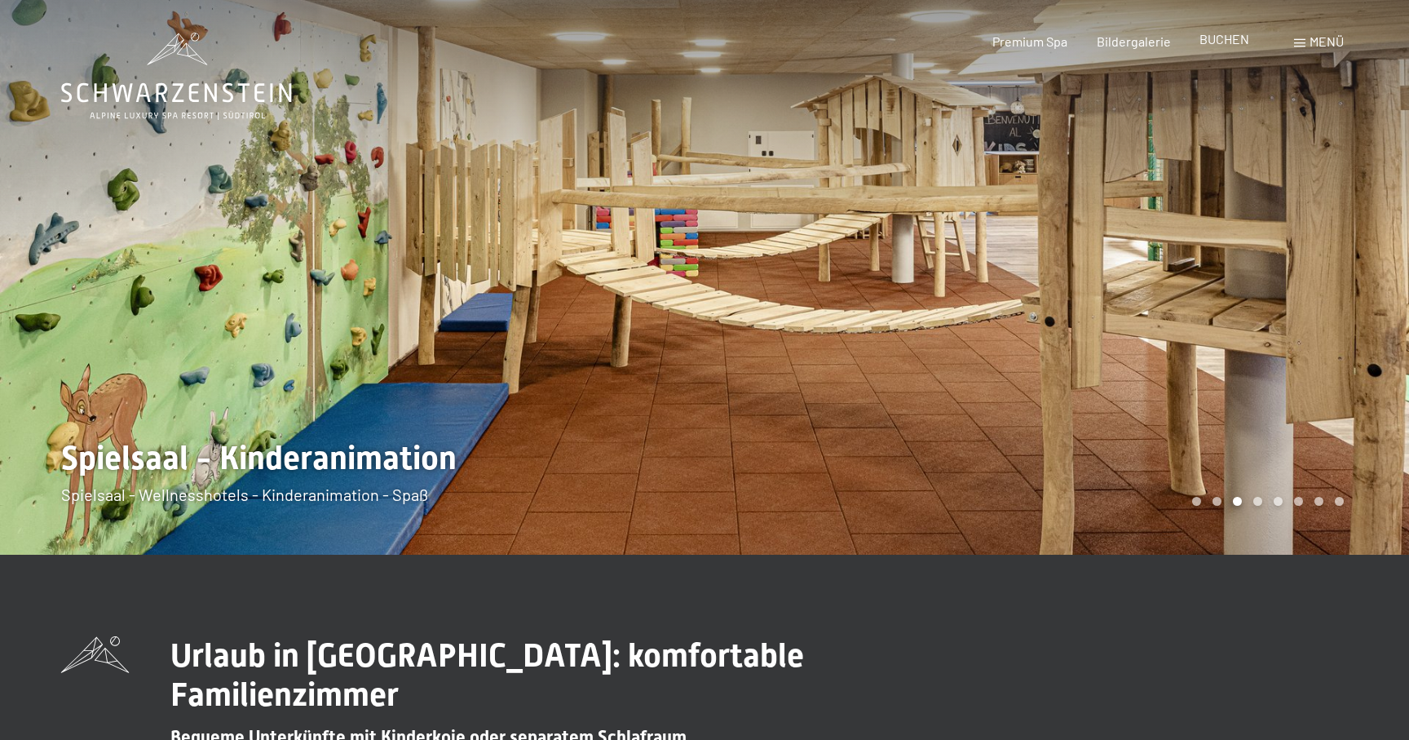
click at [1234, 40] on span "BUCHEN" at bounding box center [1224, 38] width 50 height 15
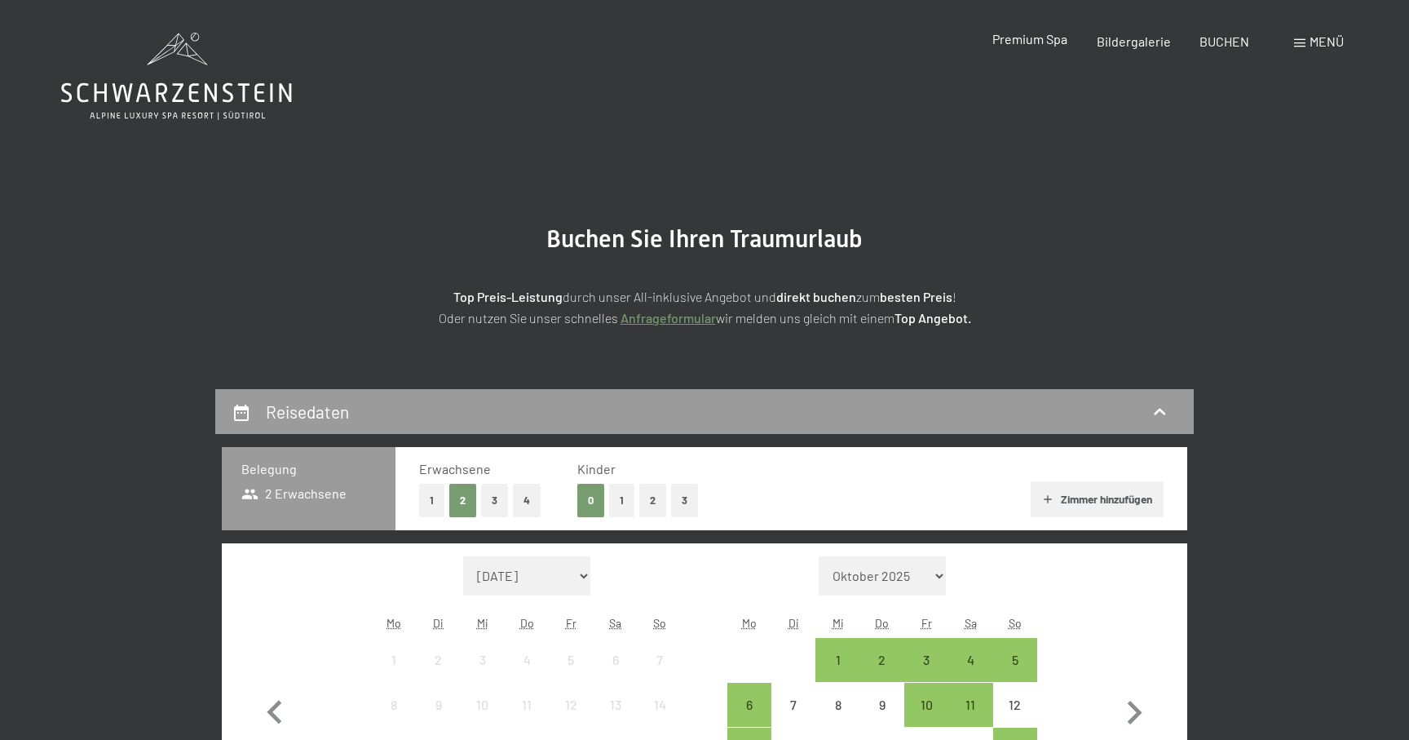
click at [1035, 45] on span "Premium Spa" at bounding box center [1029, 38] width 75 height 15
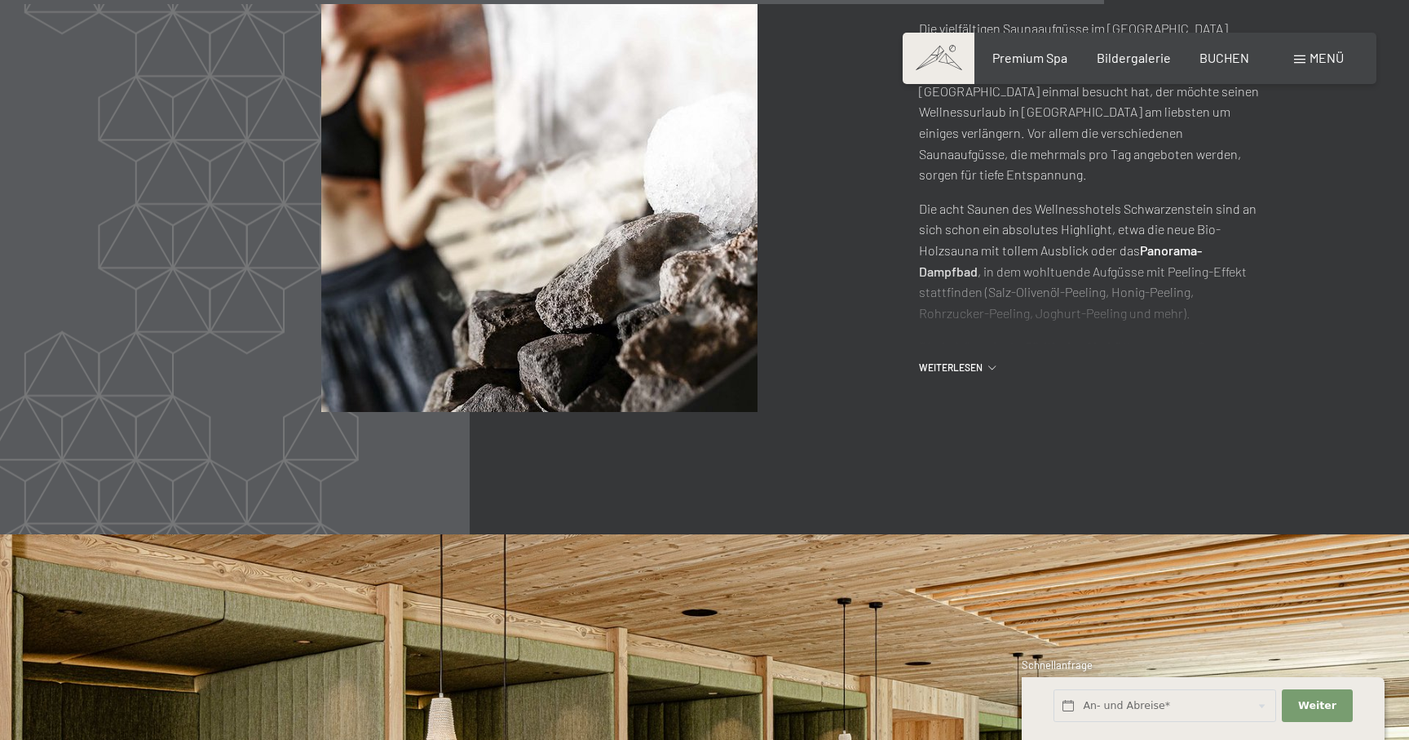
scroll to position [7862, 0]
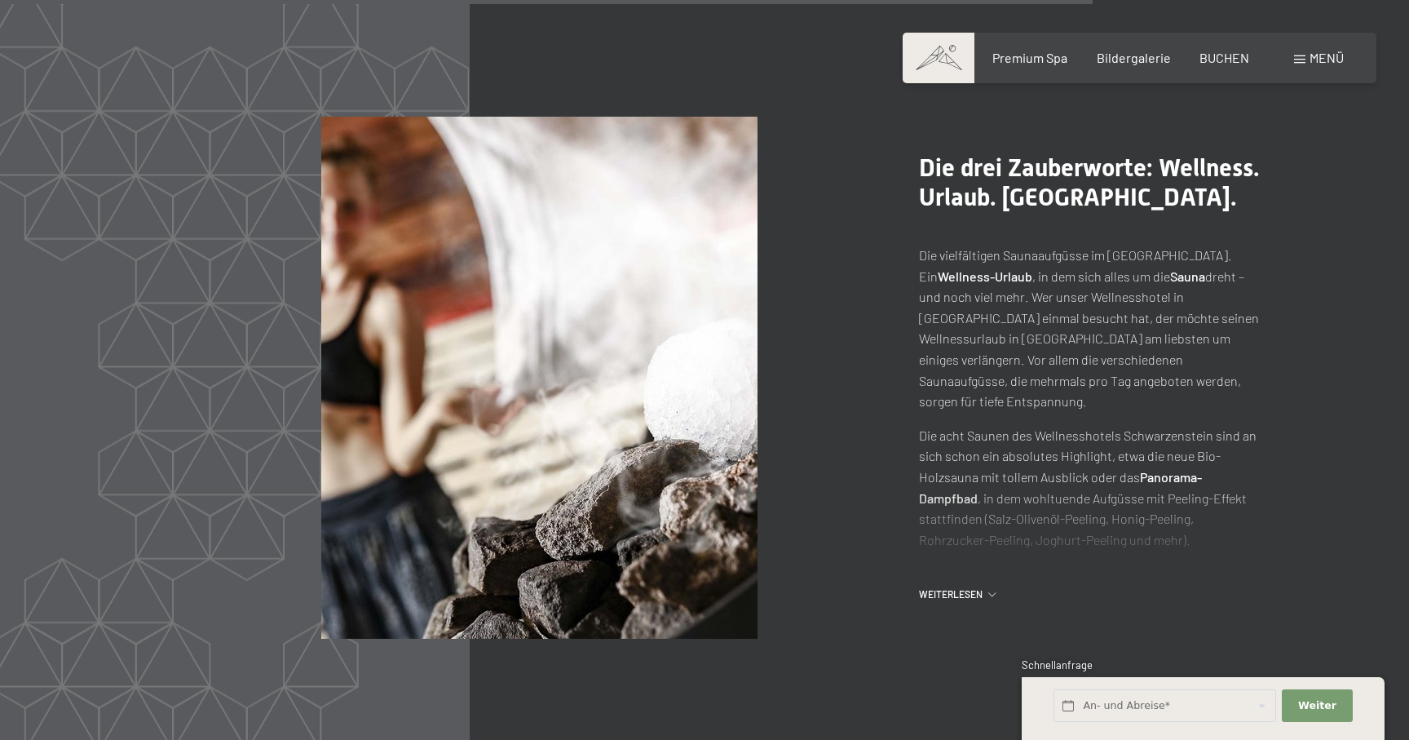
click at [1317, 57] on span "Menü" at bounding box center [1326, 57] width 34 height 15
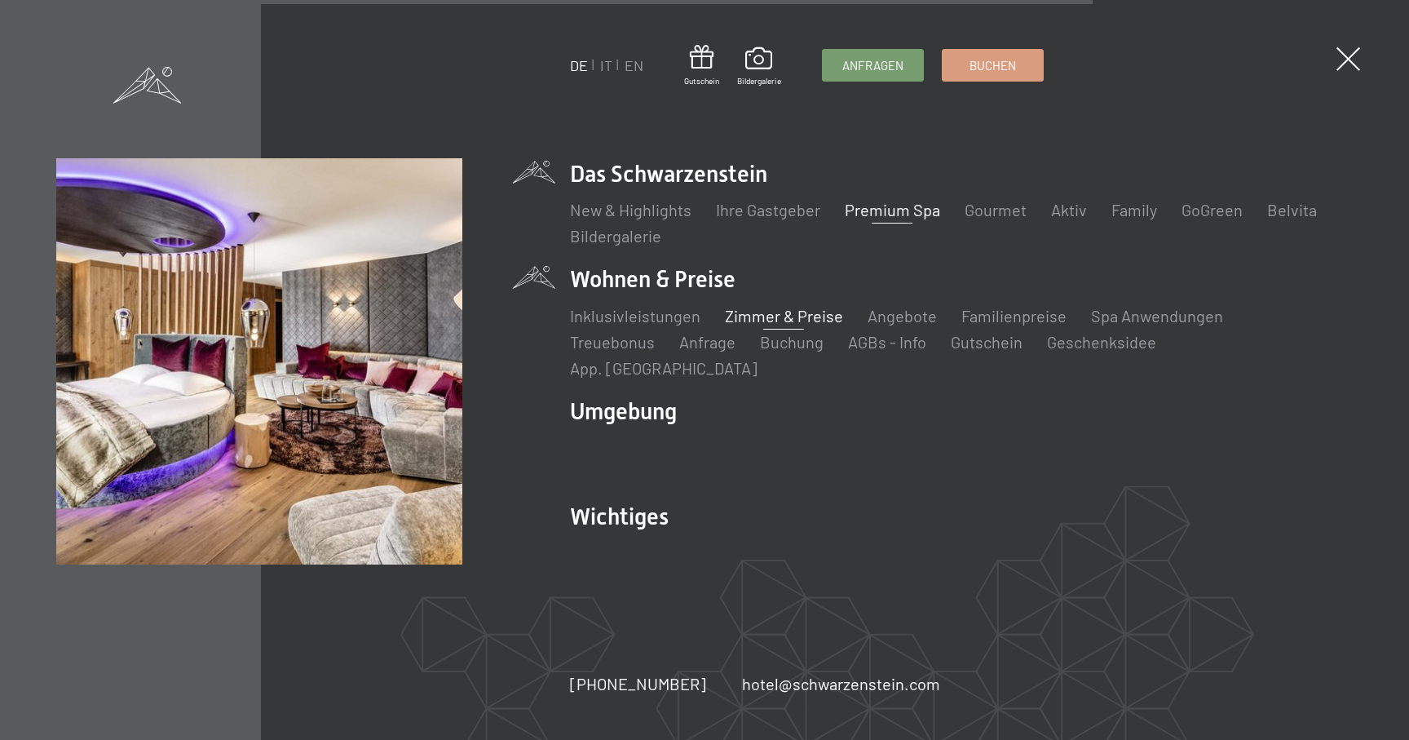
click at [813, 325] on link "Zimmer & Preise" at bounding box center [784, 316] width 118 height 20
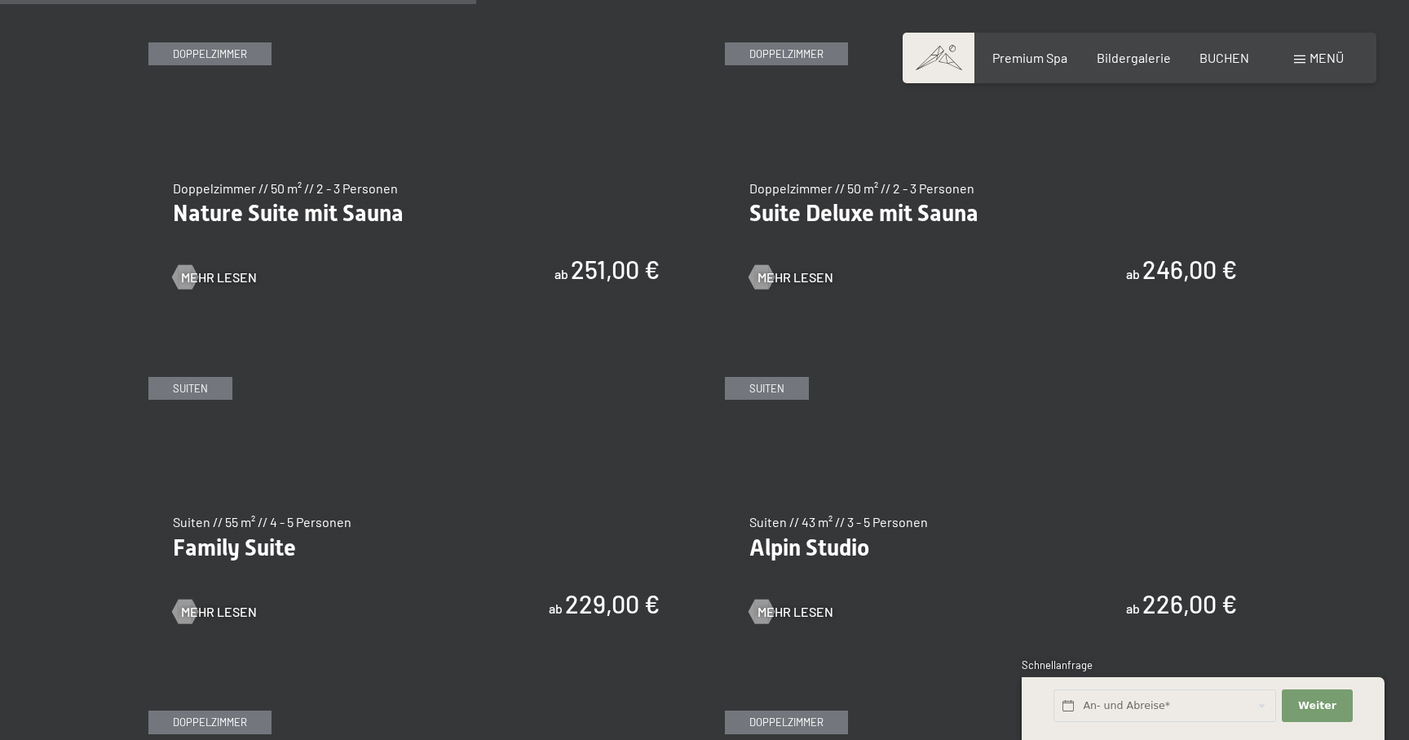
scroll to position [1744, 0]
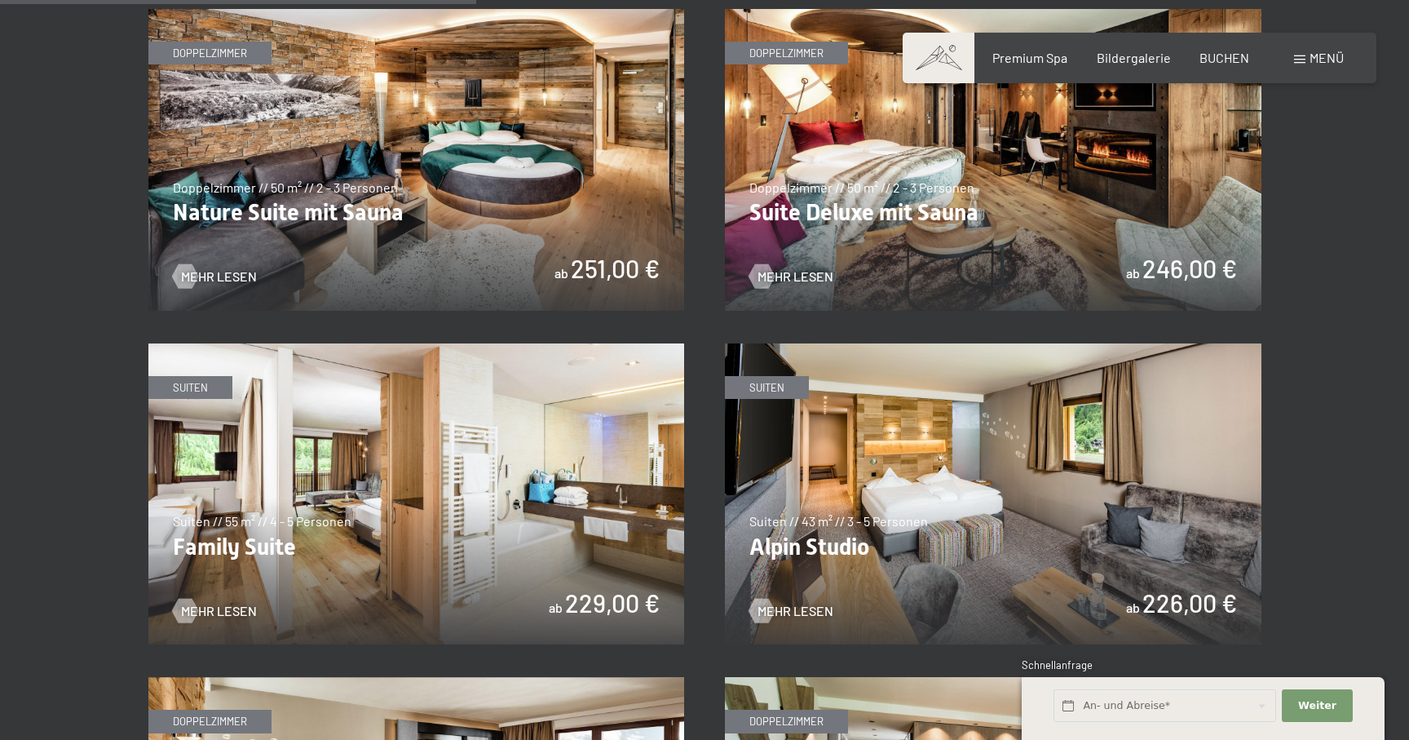
click at [462, 516] on img at bounding box center [416, 494] width 536 height 302
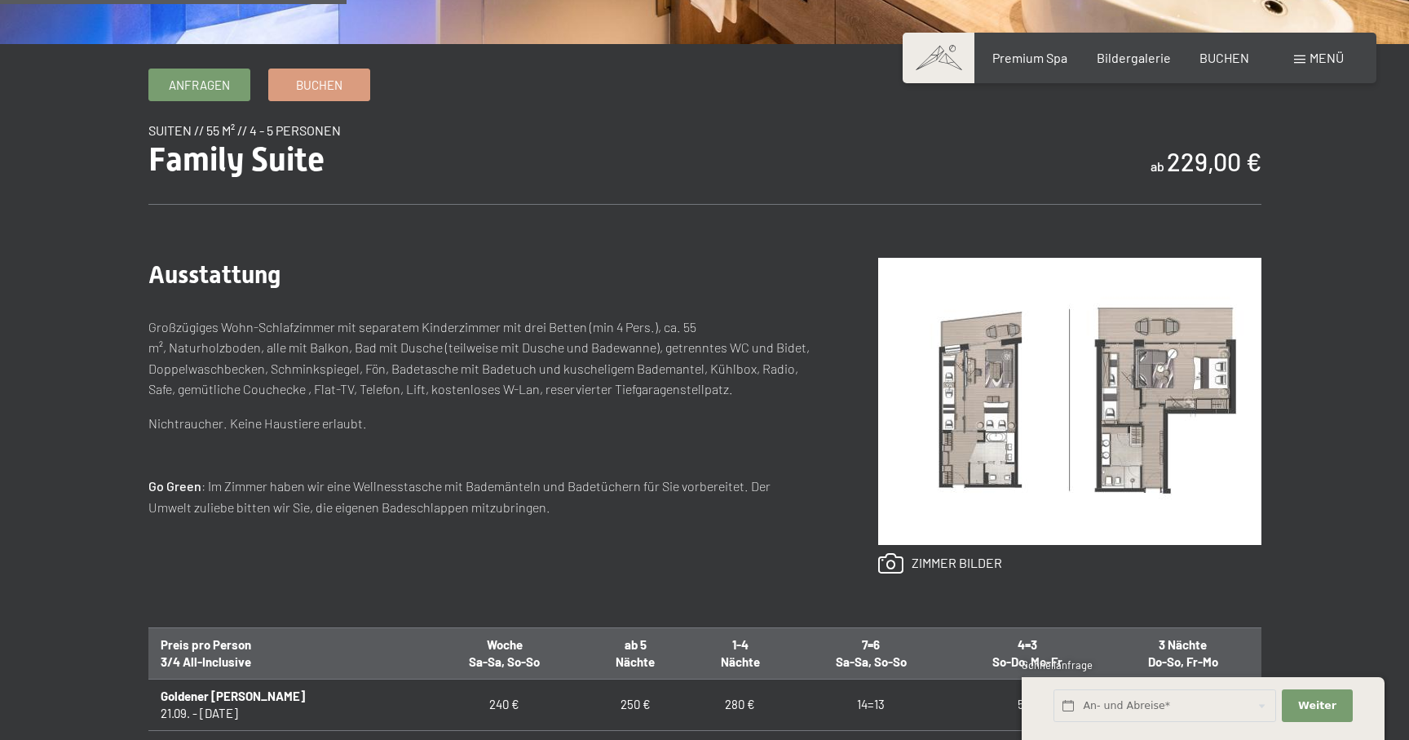
scroll to position [511, 0]
click at [1031, 394] on img at bounding box center [1069, 400] width 383 height 287
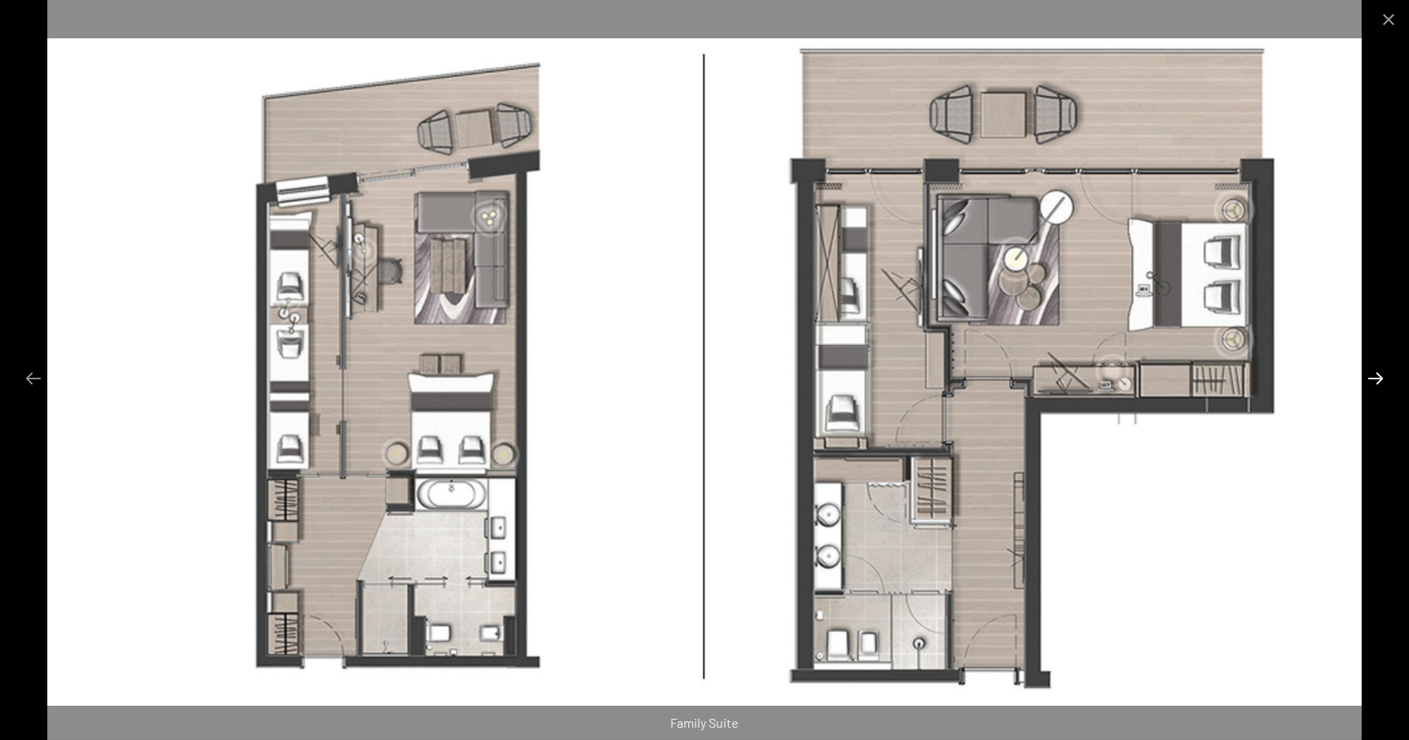
click at [1379, 379] on button "Next slide" at bounding box center [1375, 378] width 34 height 32
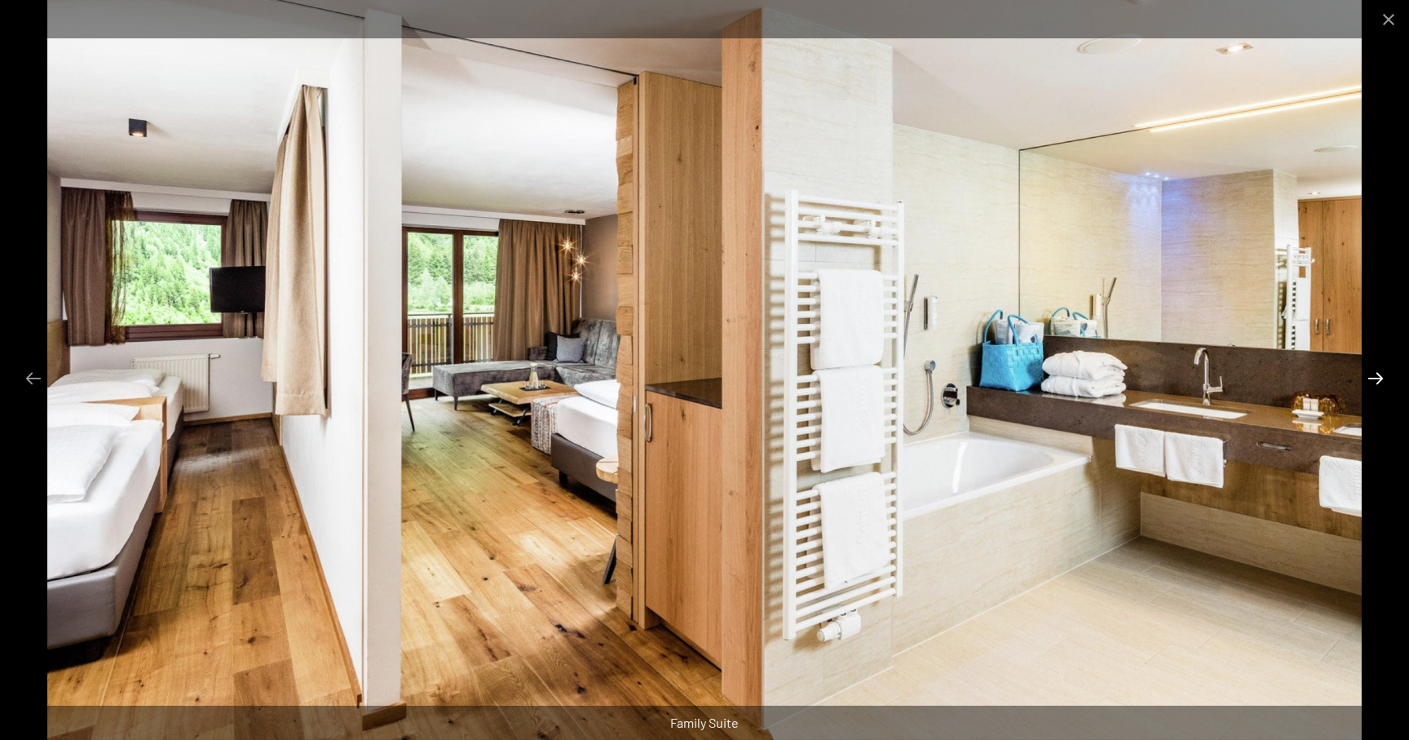
click at [1379, 379] on button "Next slide" at bounding box center [1375, 378] width 34 height 32
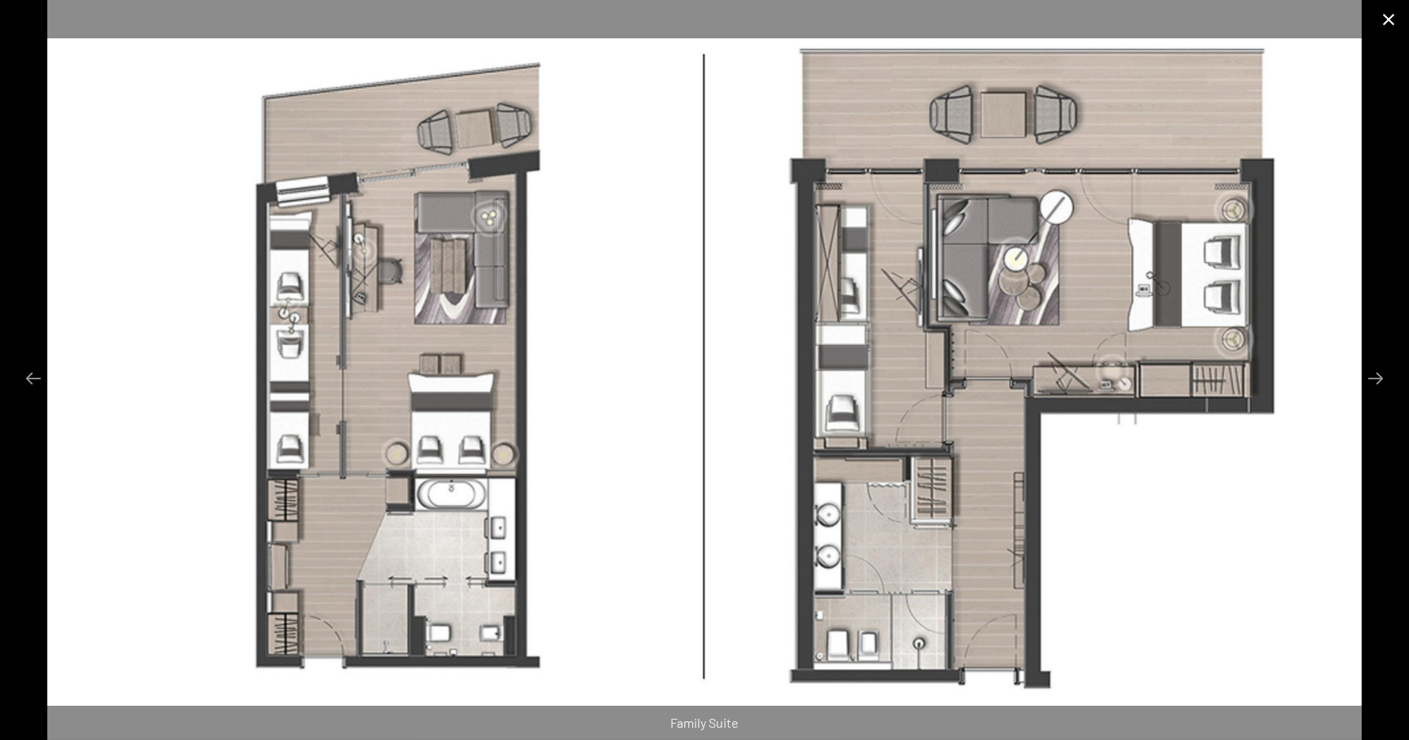
click at [1393, 17] on button "Close gallery" at bounding box center [1388, 19] width 41 height 38
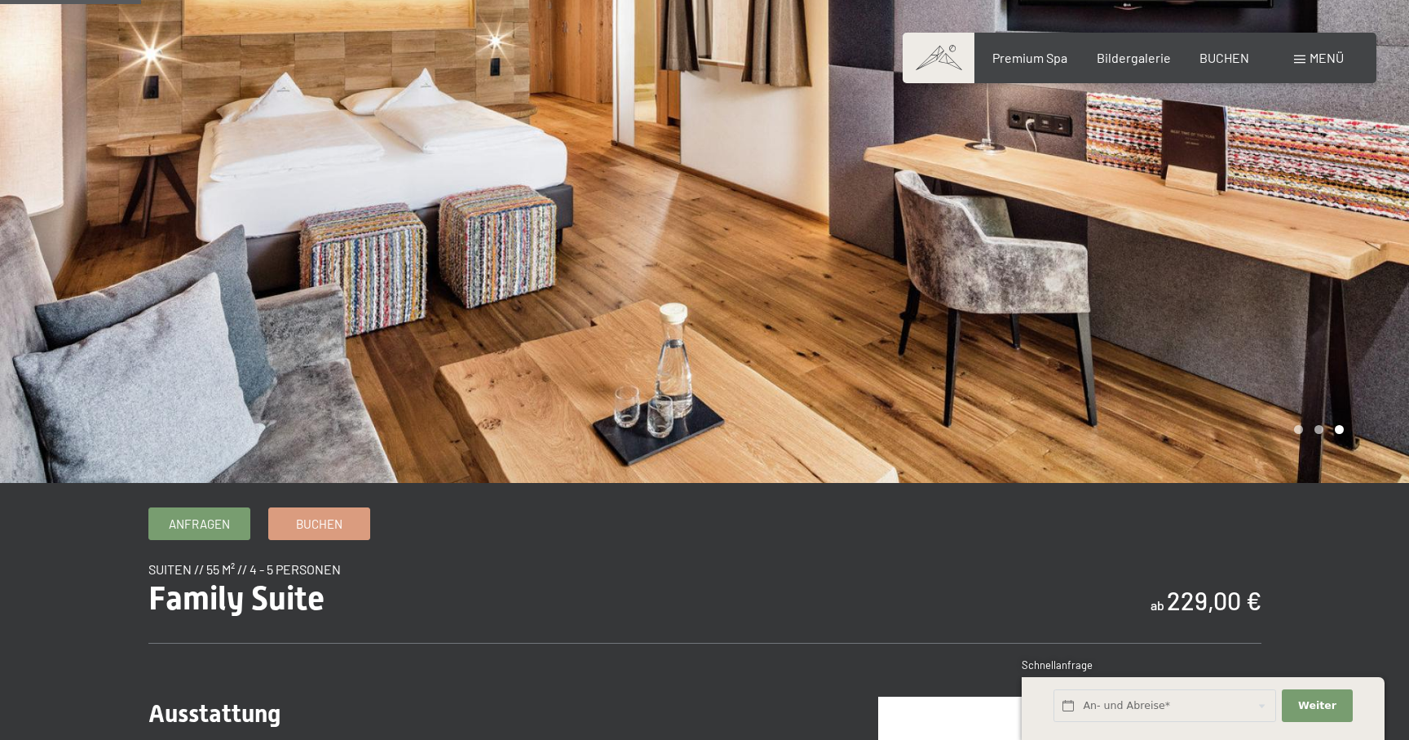
scroll to position [0, 0]
